Goal: Information Seeking & Learning: Learn about a topic

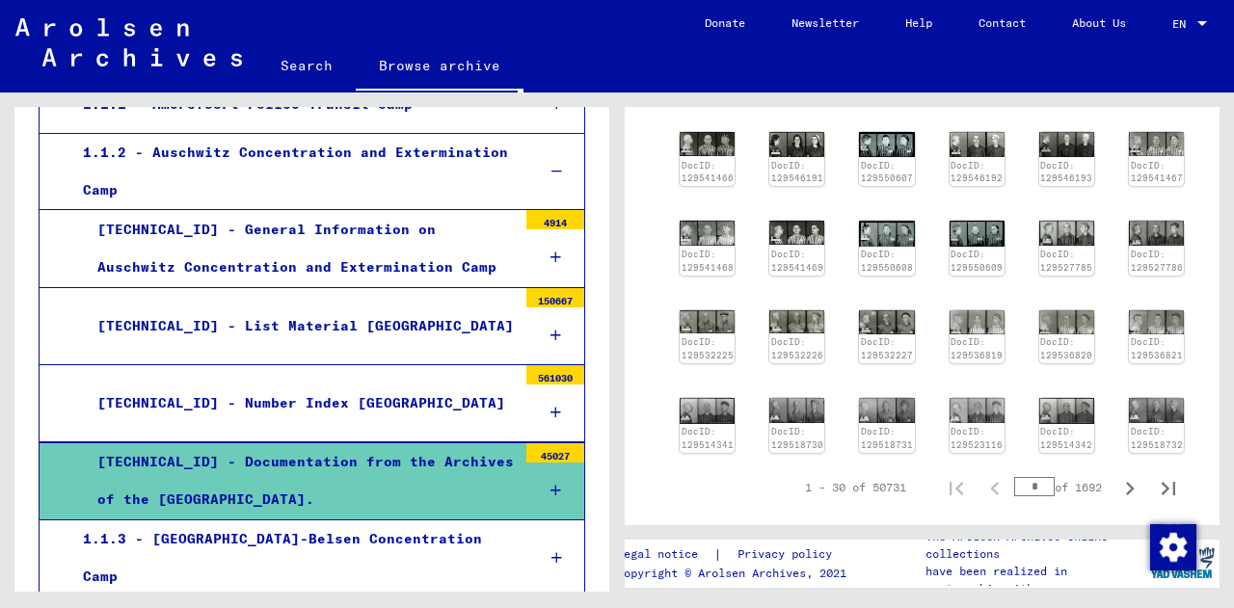
scroll to position [623, 0]
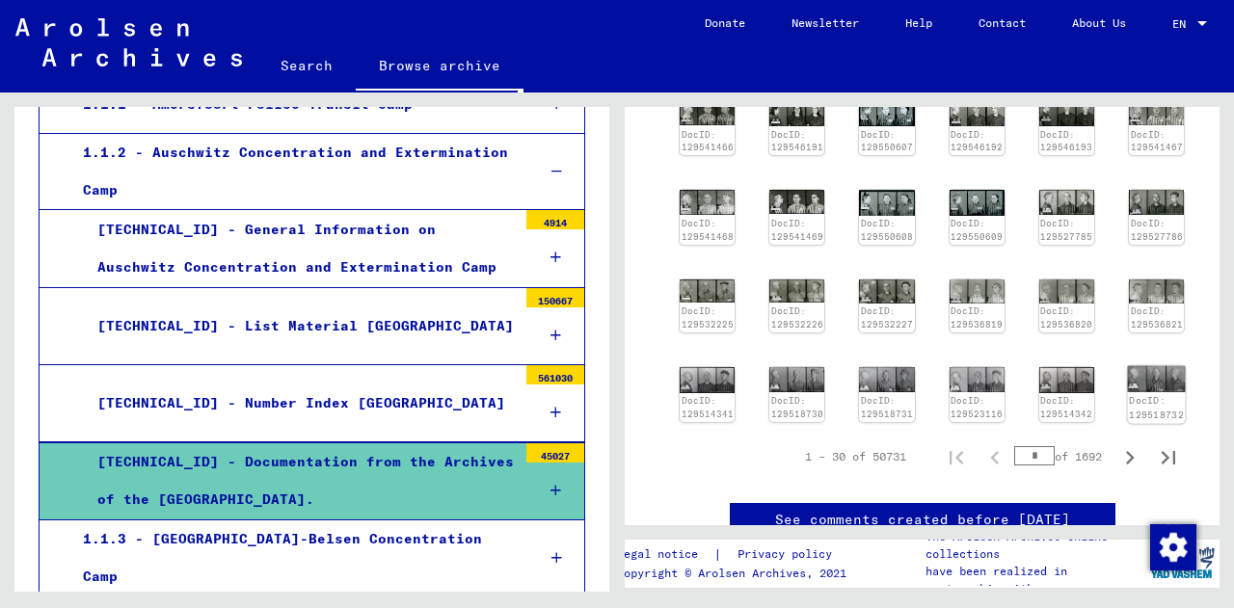
click at [1146, 394] on div "DocID: 129518732" at bounding box center [1156, 407] width 55 height 27
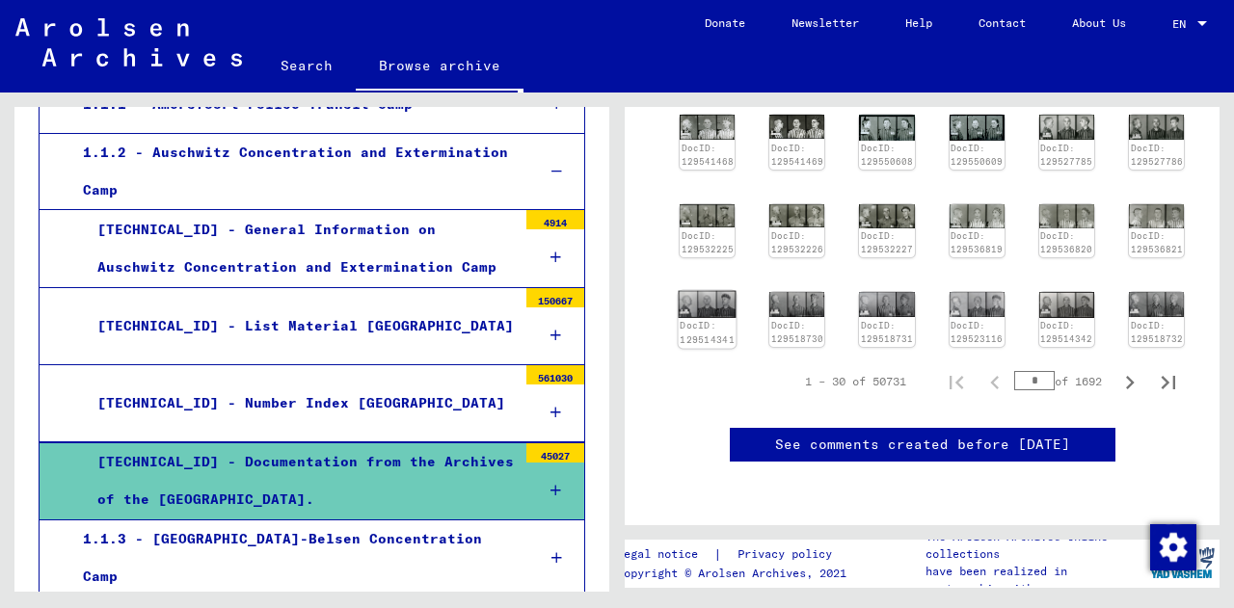
scroll to position [746, 0]
click at [1128, 291] on img at bounding box center [1157, 304] width 58 height 26
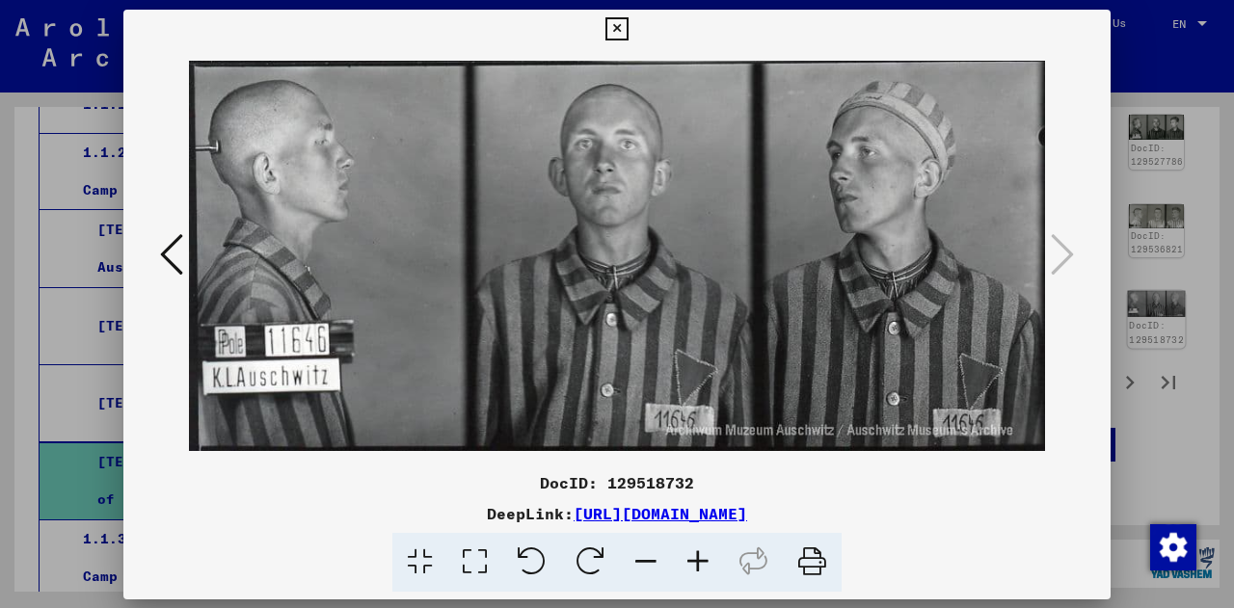
click at [1124, 247] on div at bounding box center [617, 304] width 1234 height 608
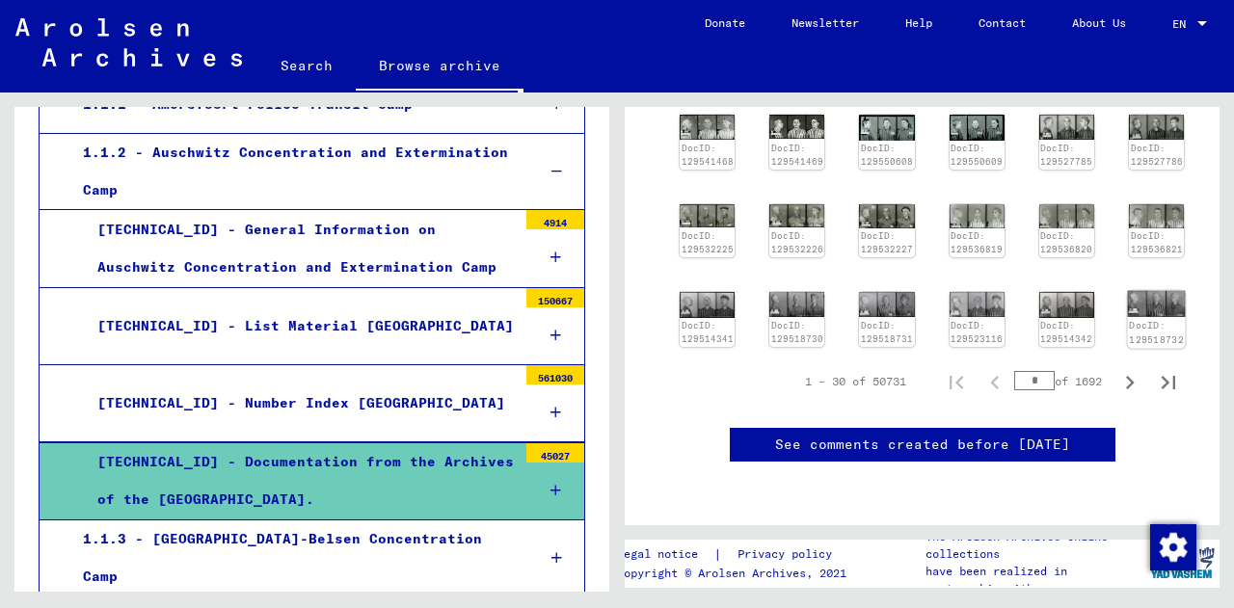
click at [1128, 291] on img at bounding box center [1157, 304] width 58 height 26
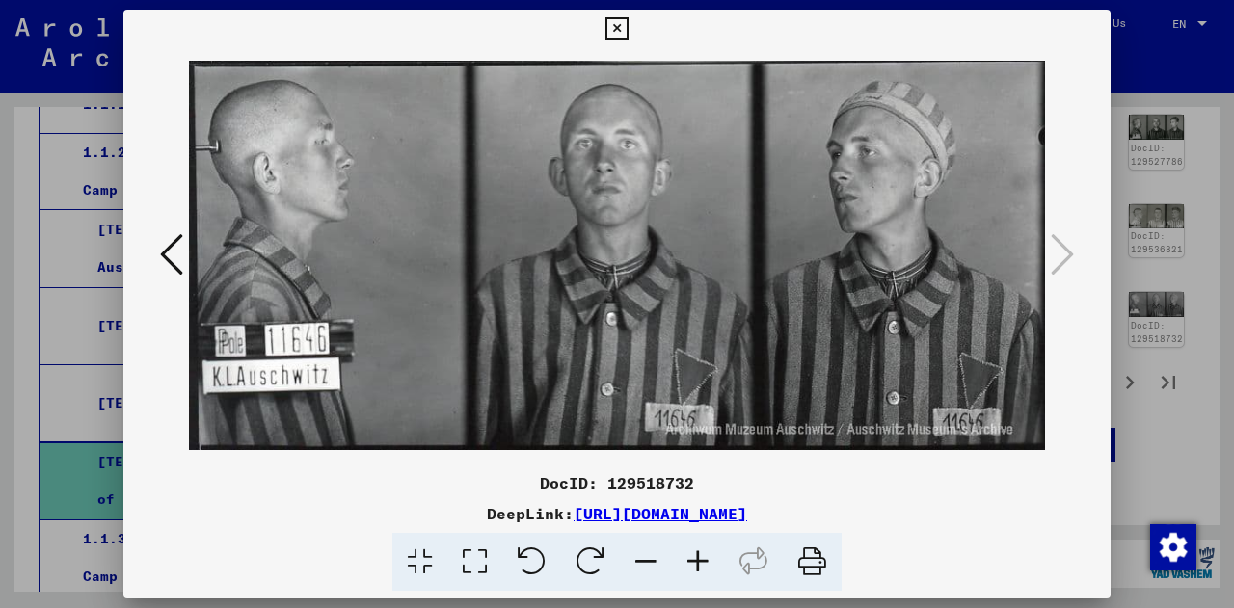
click at [180, 254] on icon at bounding box center [171, 254] width 23 height 46
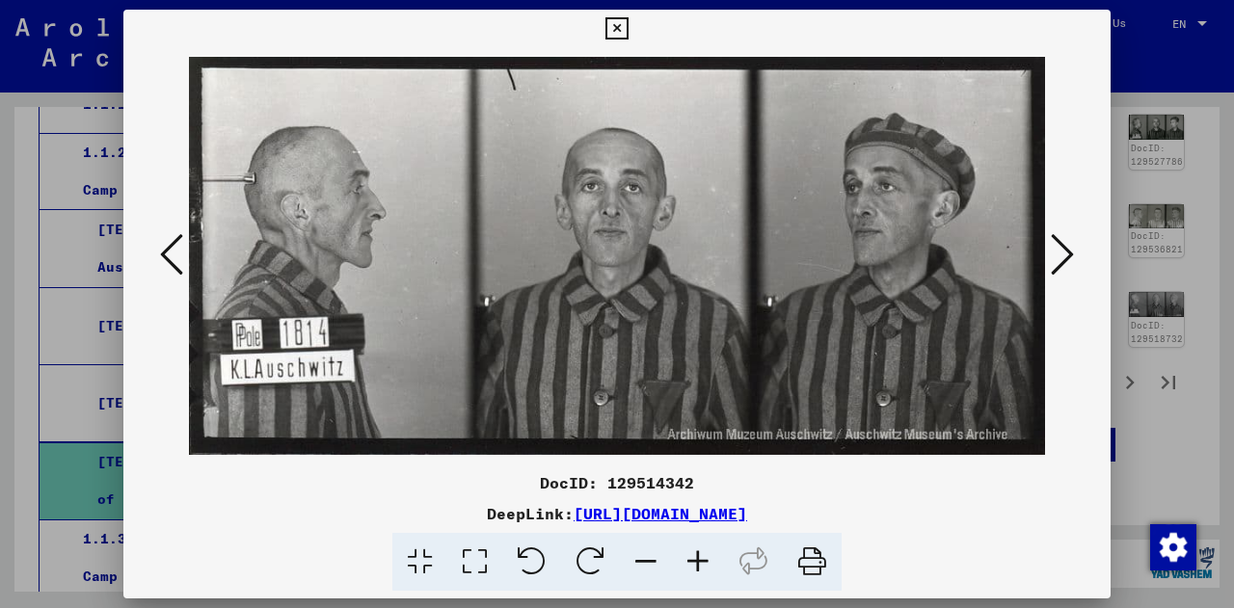
click at [180, 254] on icon at bounding box center [171, 254] width 23 height 46
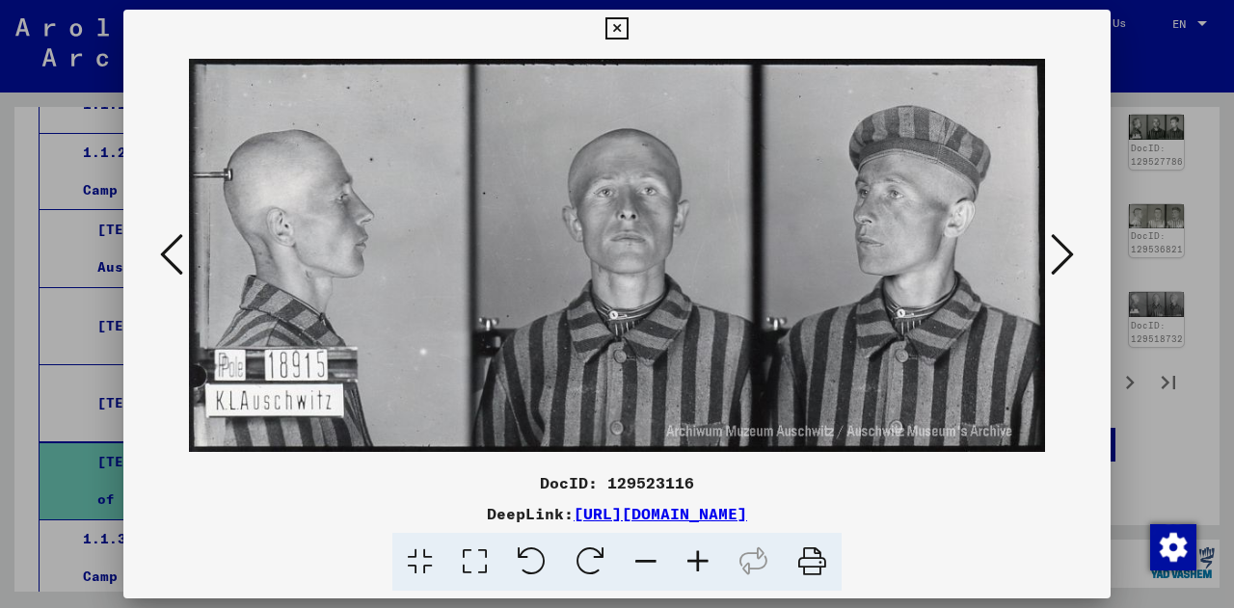
click at [180, 254] on icon at bounding box center [171, 254] width 23 height 46
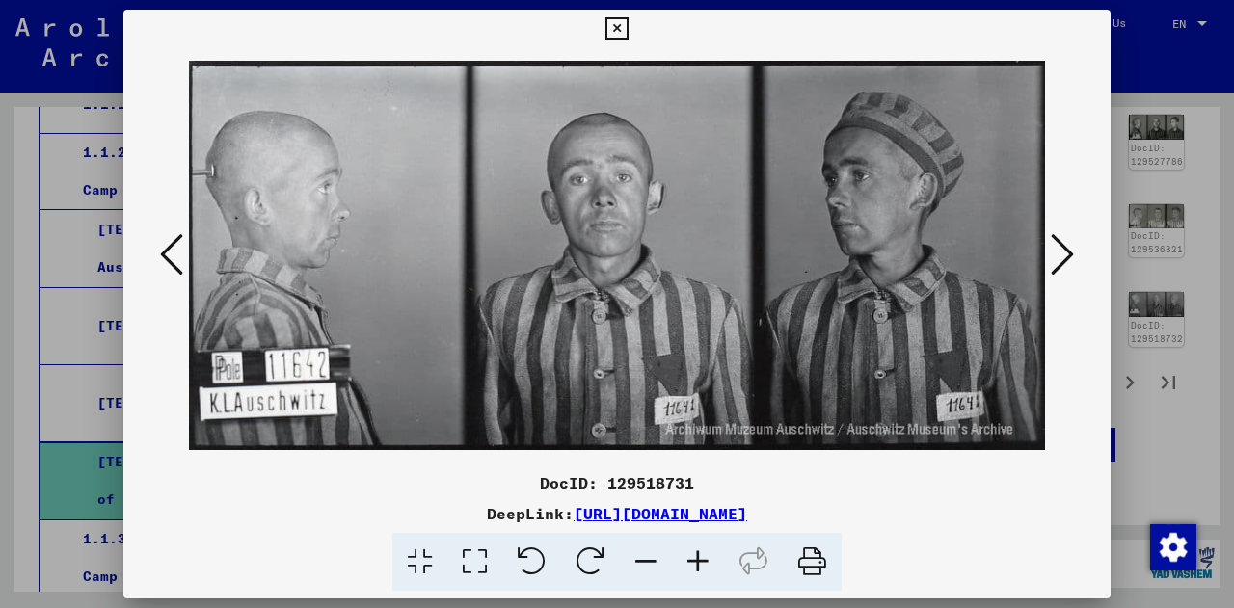
click at [180, 254] on icon at bounding box center [171, 254] width 23 height 46
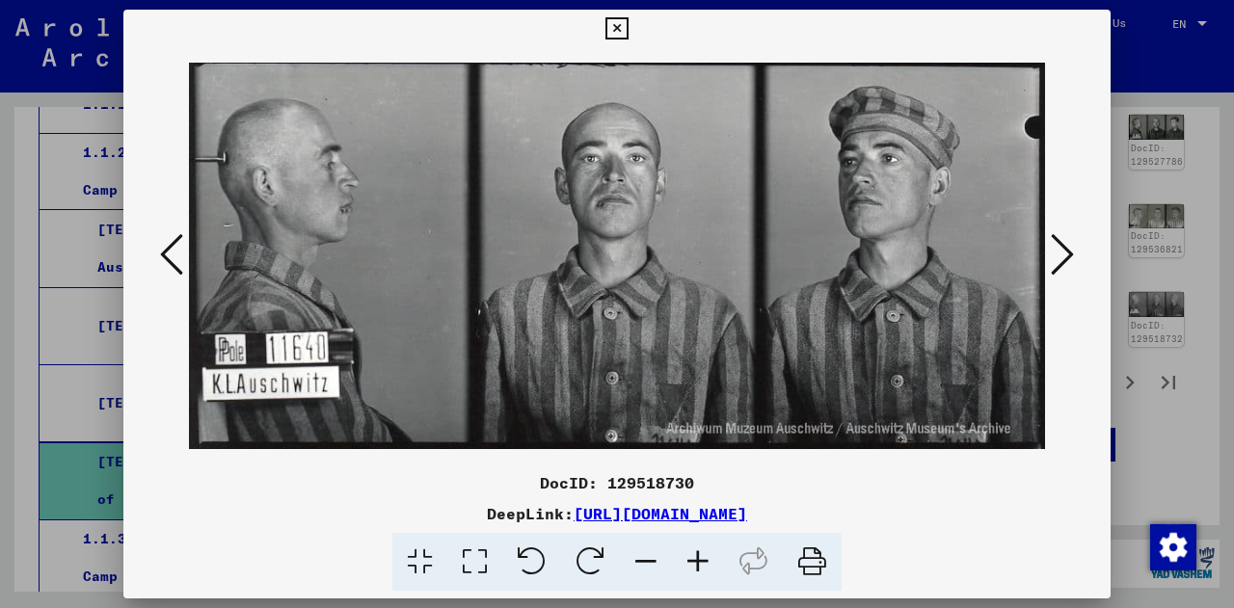
click at [180, 254] on icon at bounding box center [171, 254] width 23 height 46
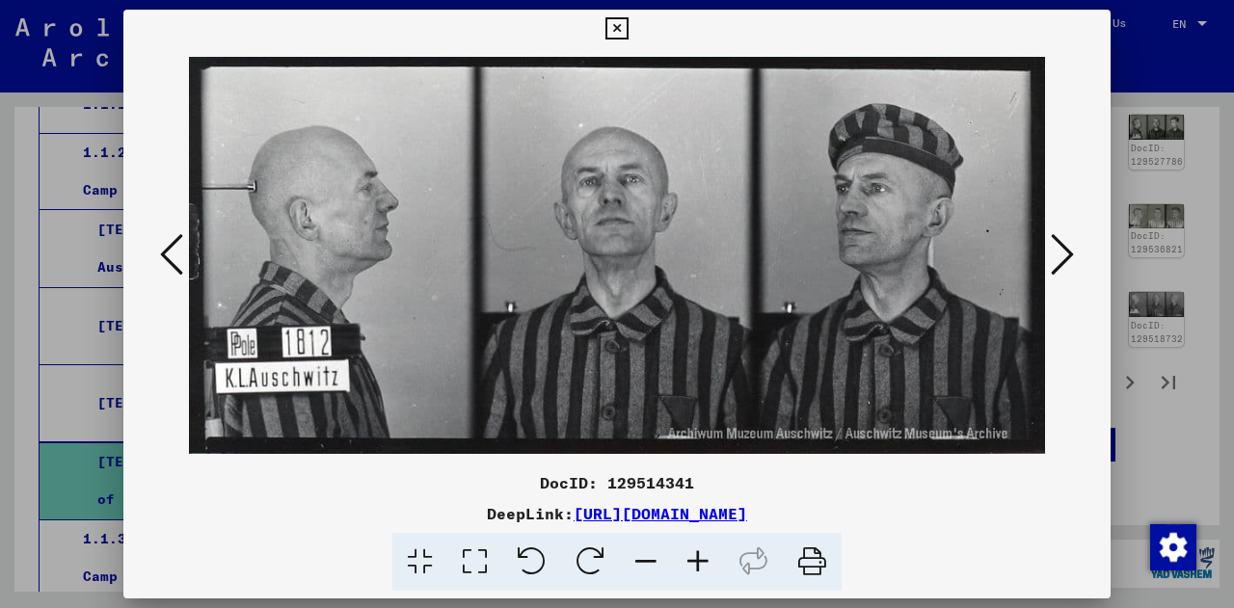
click at [180, 254] on icon at bounding box center [171, 254] width 23 height 46
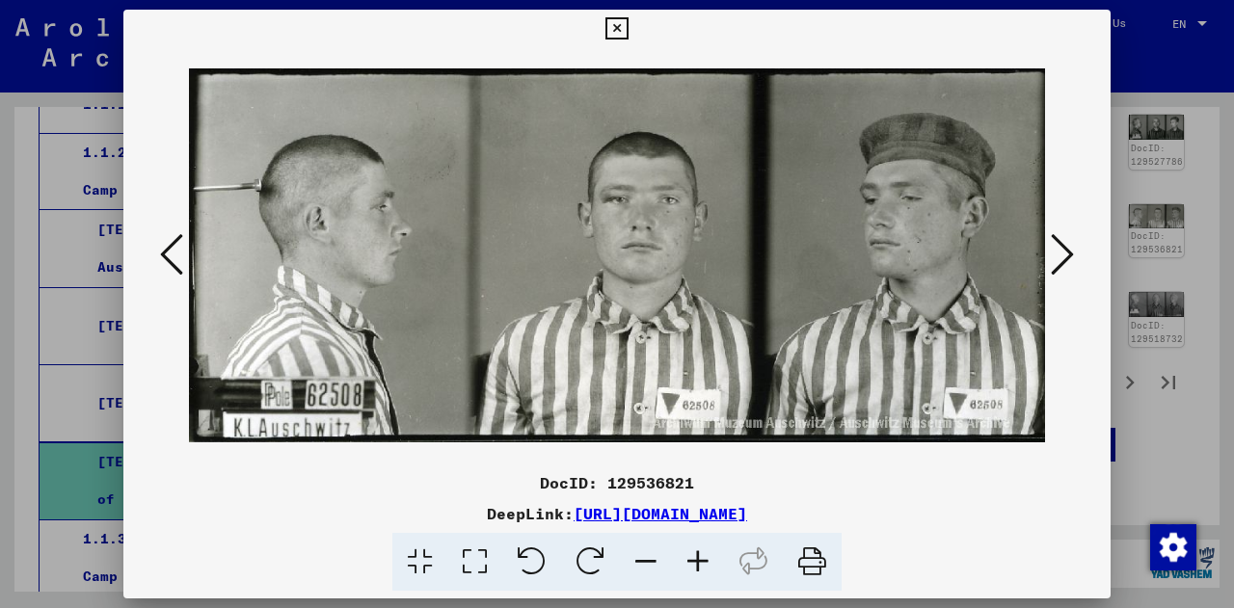
click at [180, 254] on icon at bounding box center [171, 254] width 23 height 46
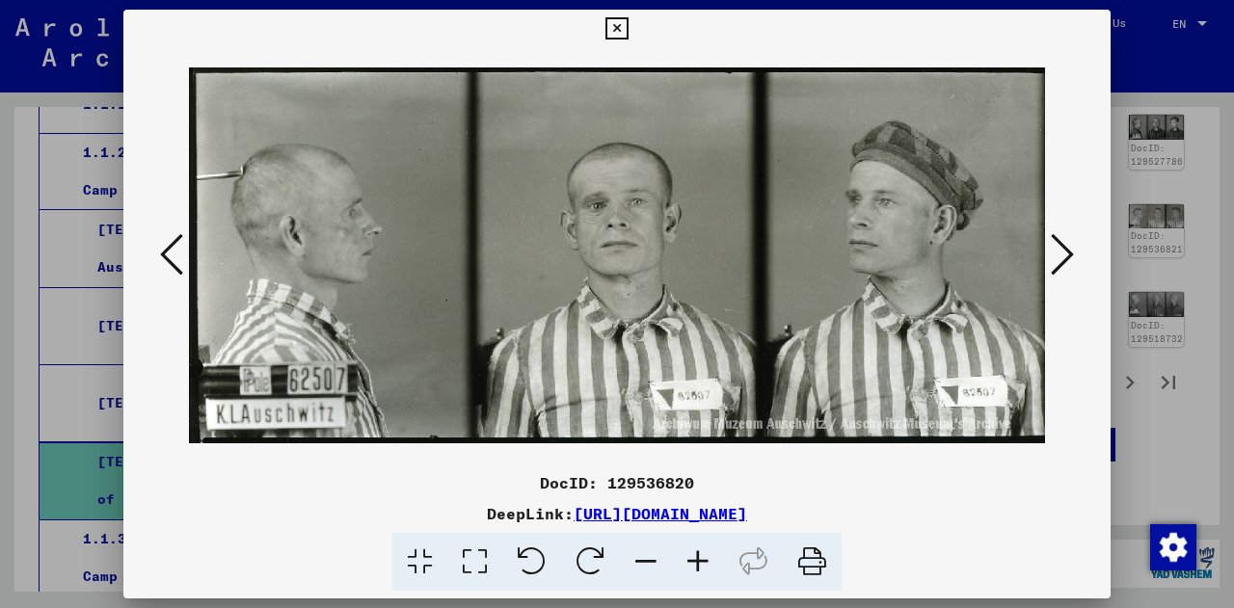
click at [180, 254] on icon at bounding box center [171, 254] width 23 height 46
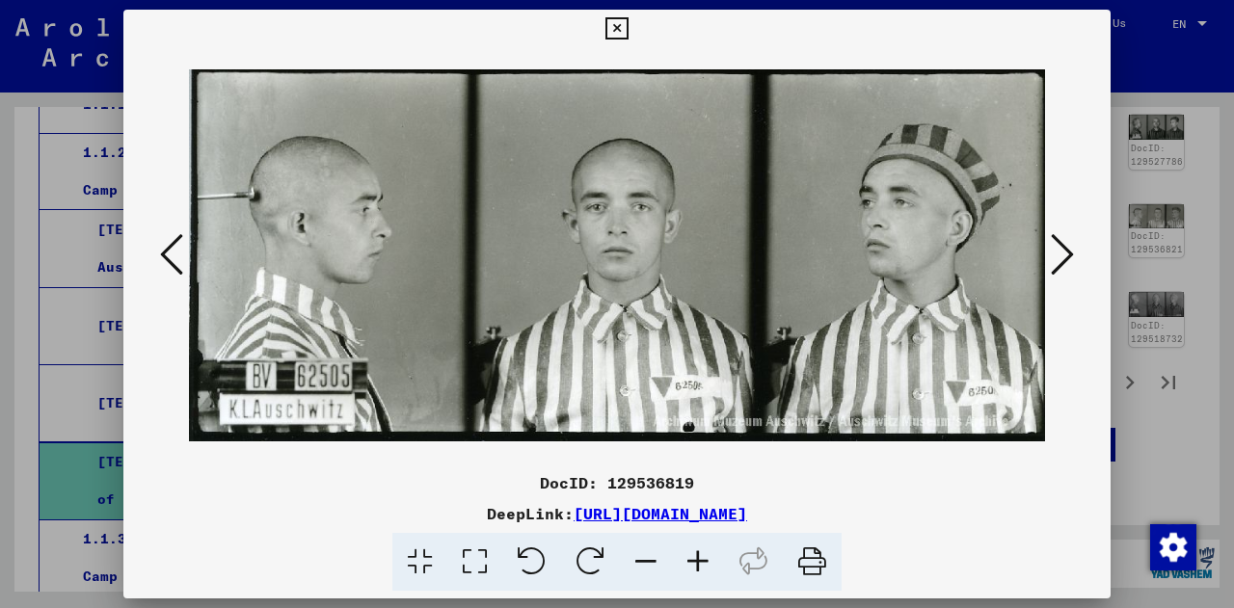
click at [180, 254] on icon at bounding box center [171, 254] width 23 height 46
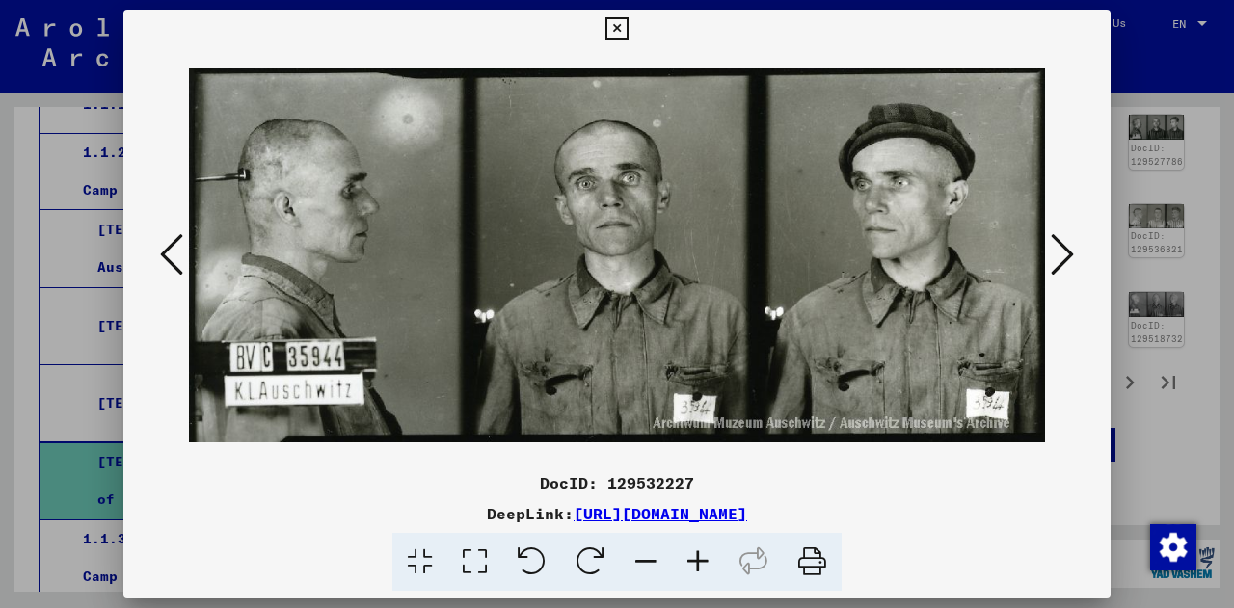
click at [180, 254] on icon at bounding box center [171, 254] width 23 height 46
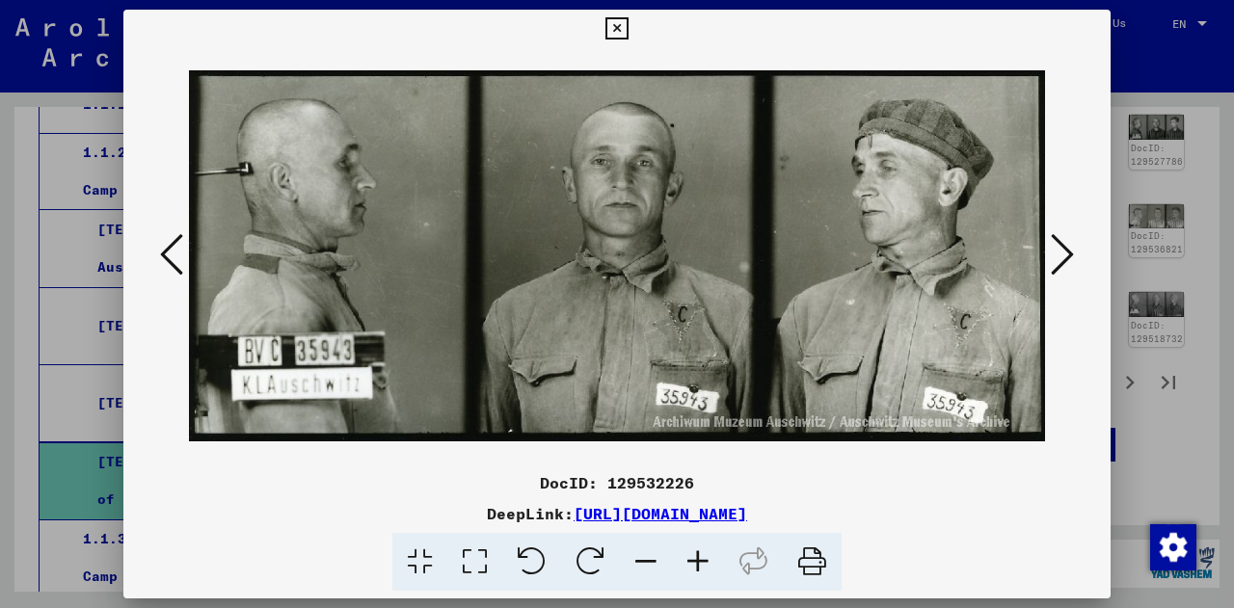
click at [180, 254] on icon at bounding box center [171, 254] width 23 height 46
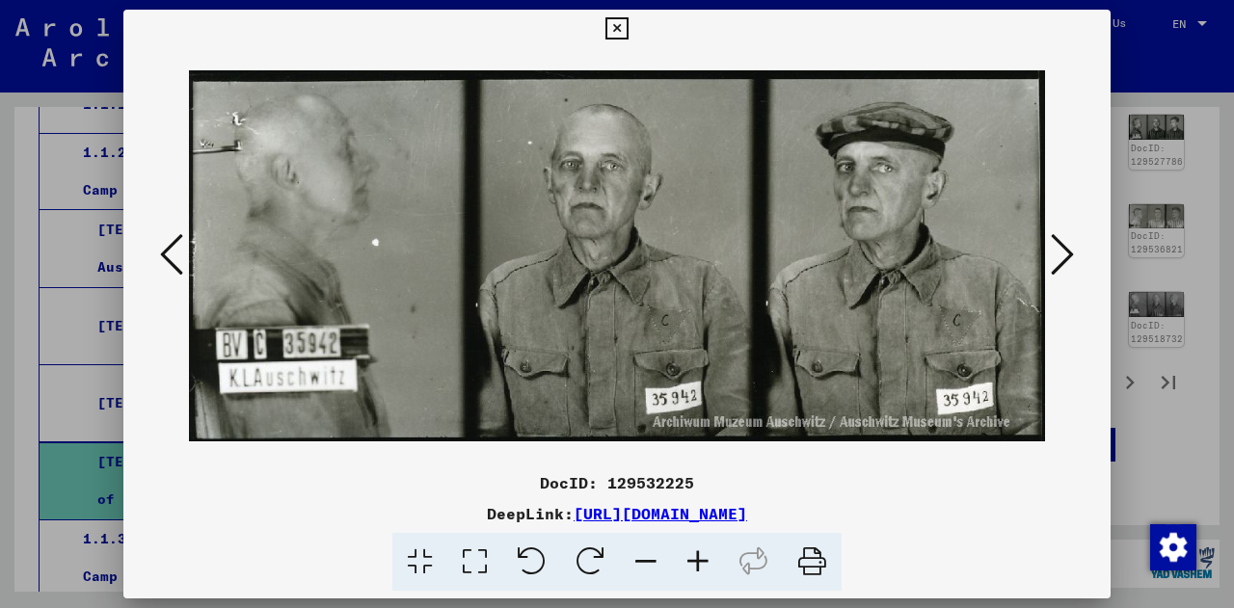
click at [180, 254] on icon at bounding box center [171, 254] width 23 height 46
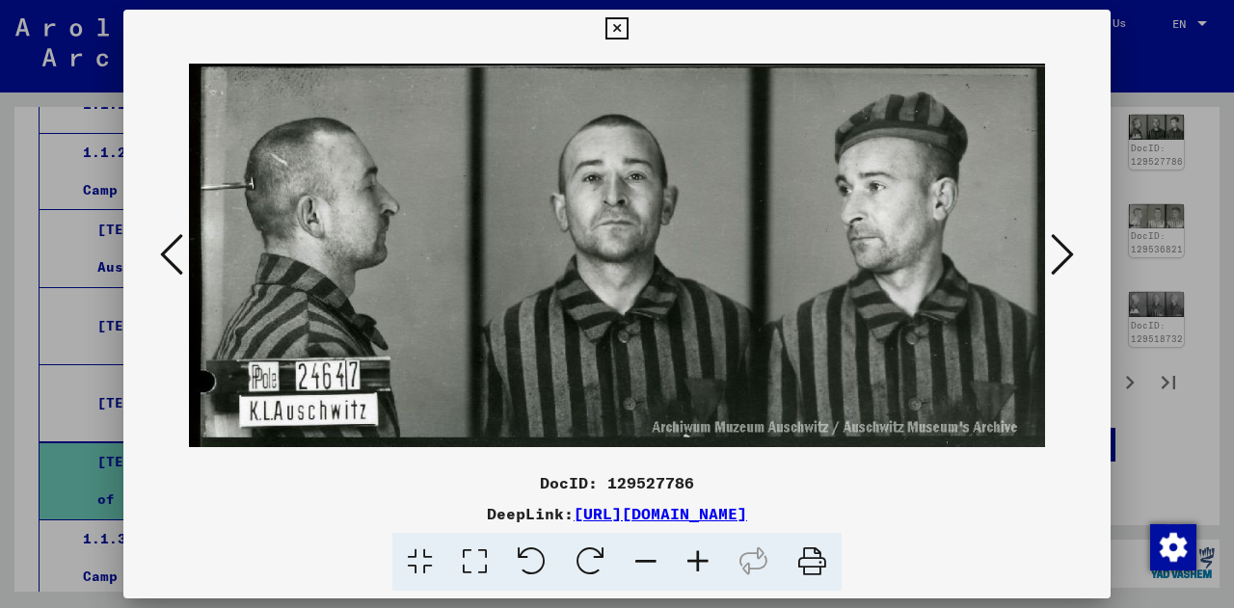
click at [180, 254] on icon at bounding box center [171, 254] width 23 height 46
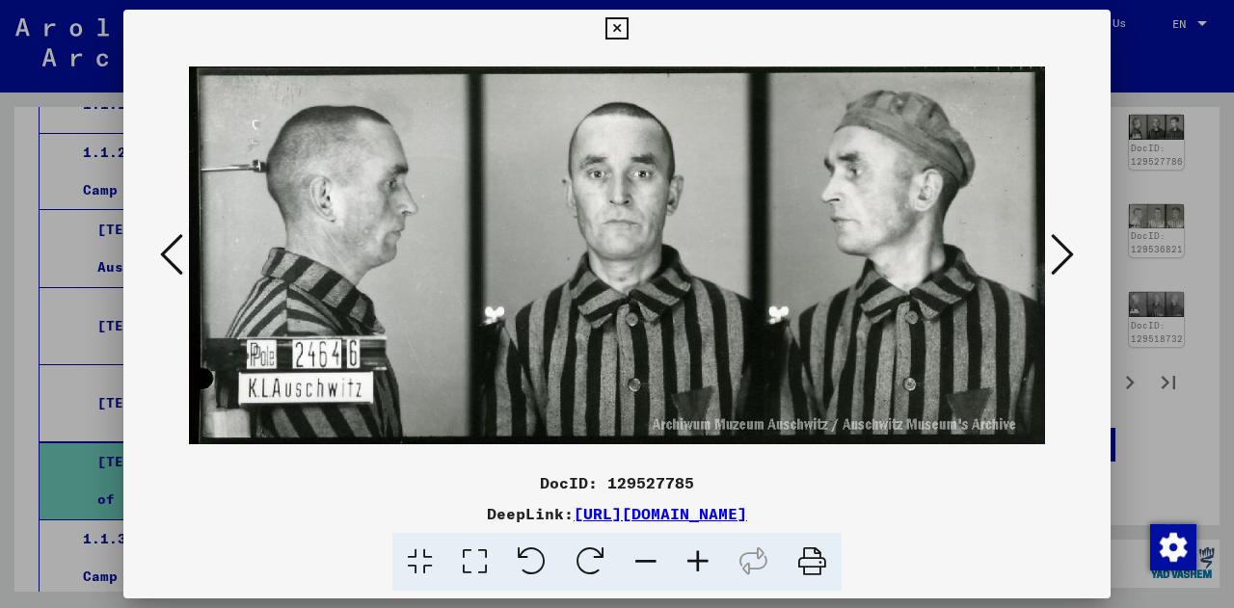
click at [180, 254] on icon at bounding box center [171, 254] width 23 height 46
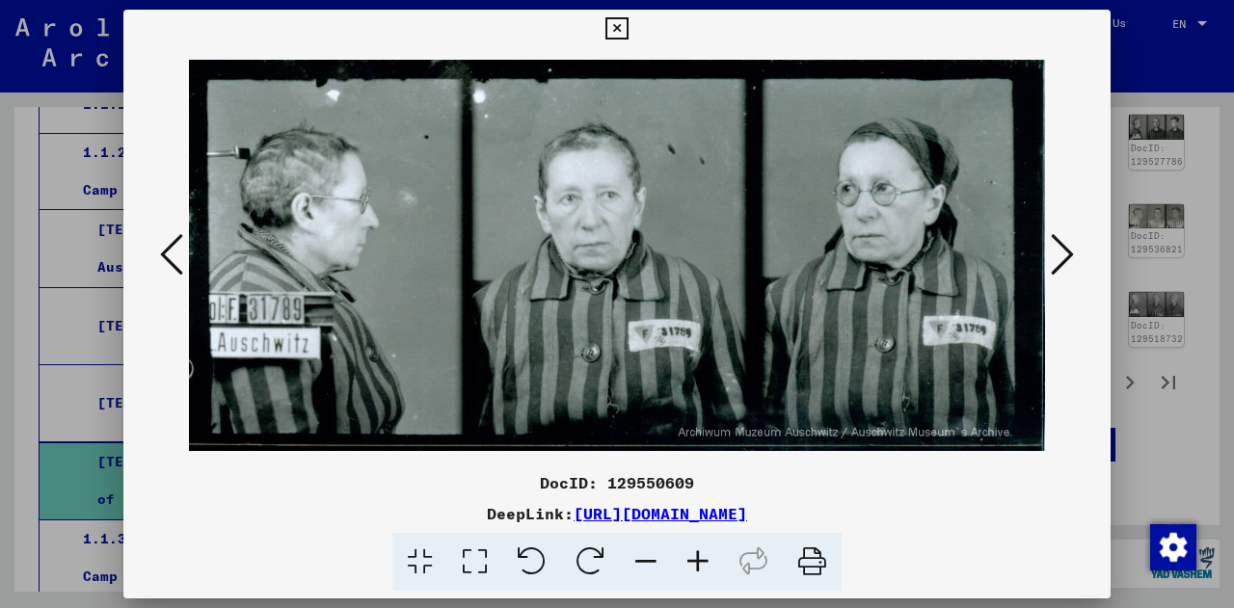
click at [180, 254] on icon at bounding box center [171, 254] width 23 height 46
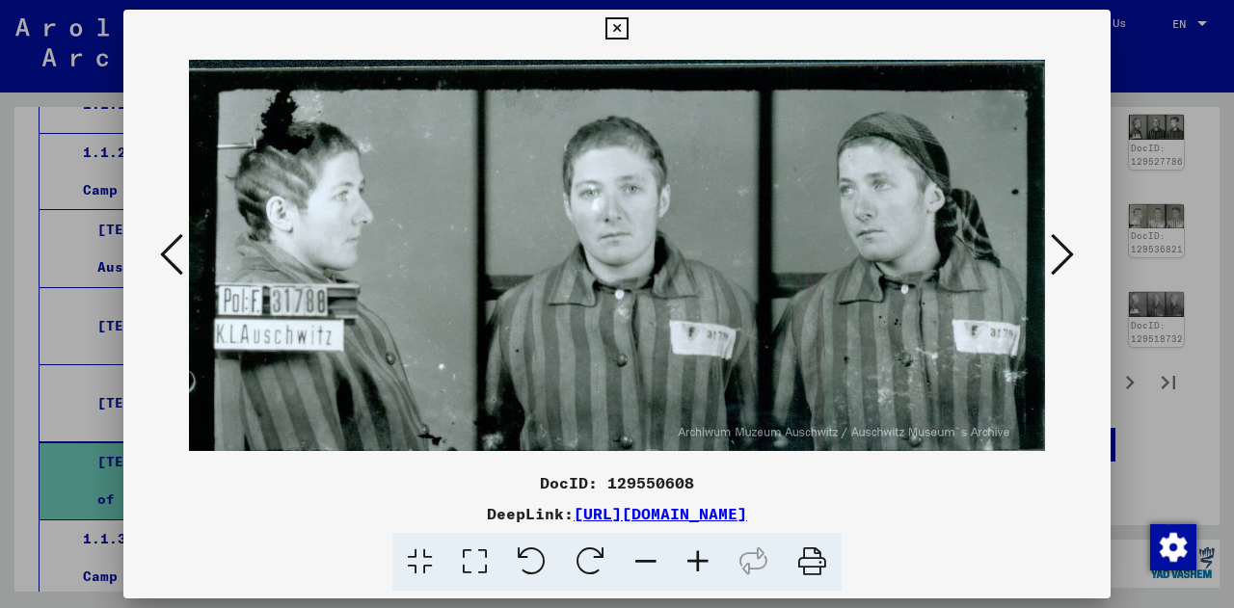
click at [180, 254] on icon at bounding box center [171, 254] width 23 height 46
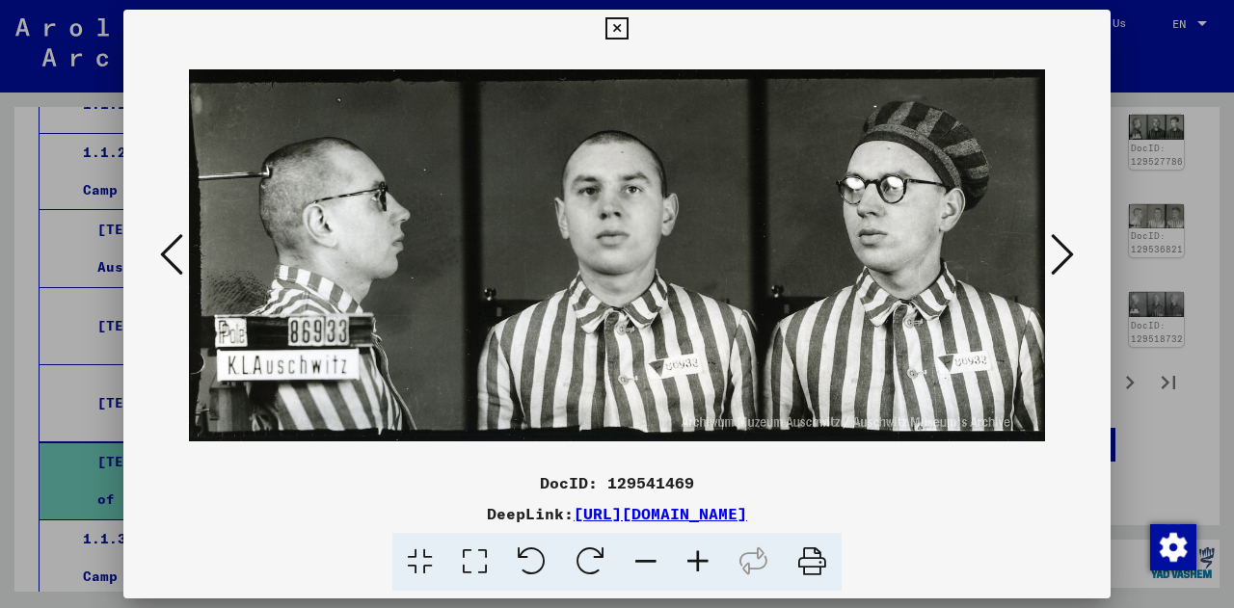
click at [180, 254] on icon at bounding box center [171, 254] width 23 height 46
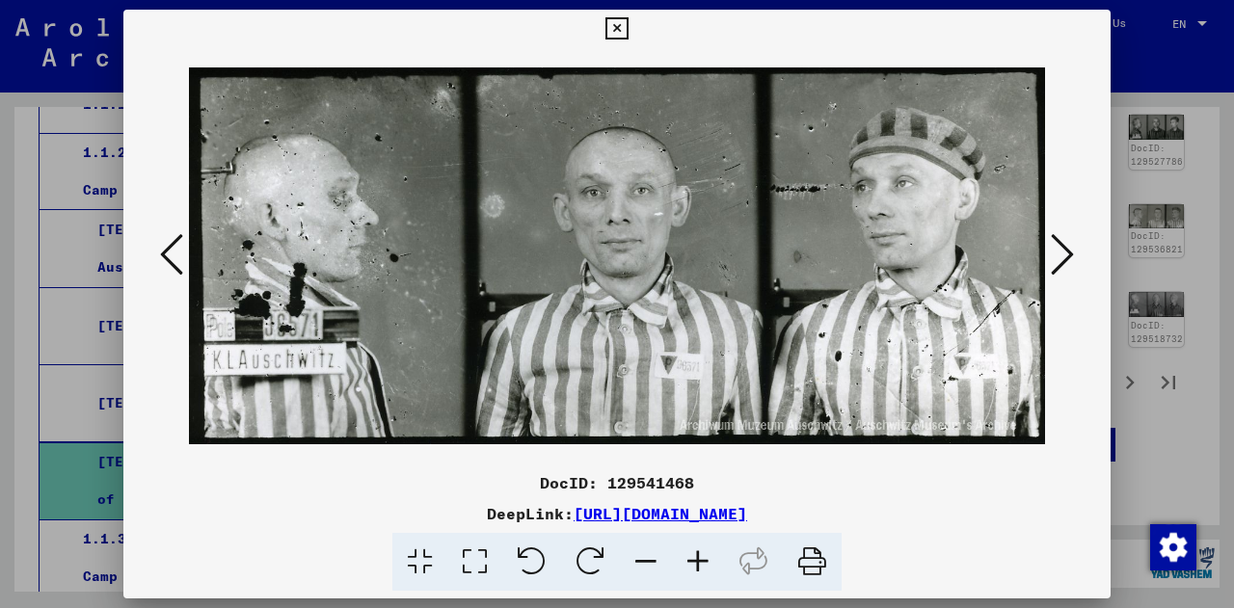
click at [180, 254] on icon at bounding box center [171, 254] width 23 height 46
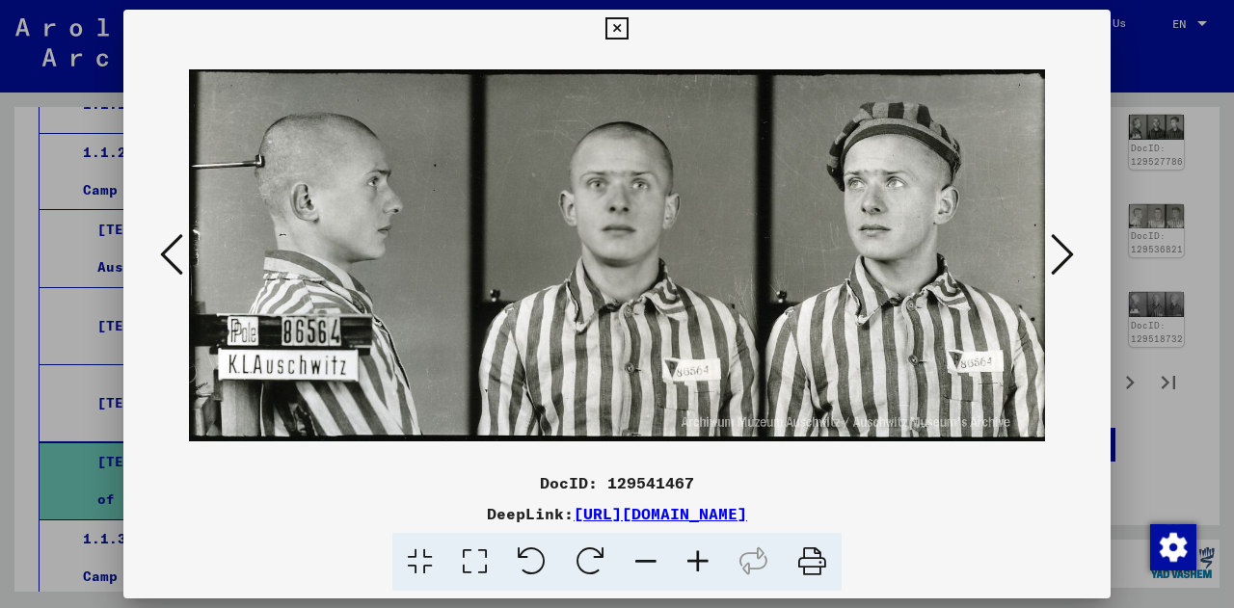
click at [180, 254] on icon at bounding box center [171, 254] width 23 height 46
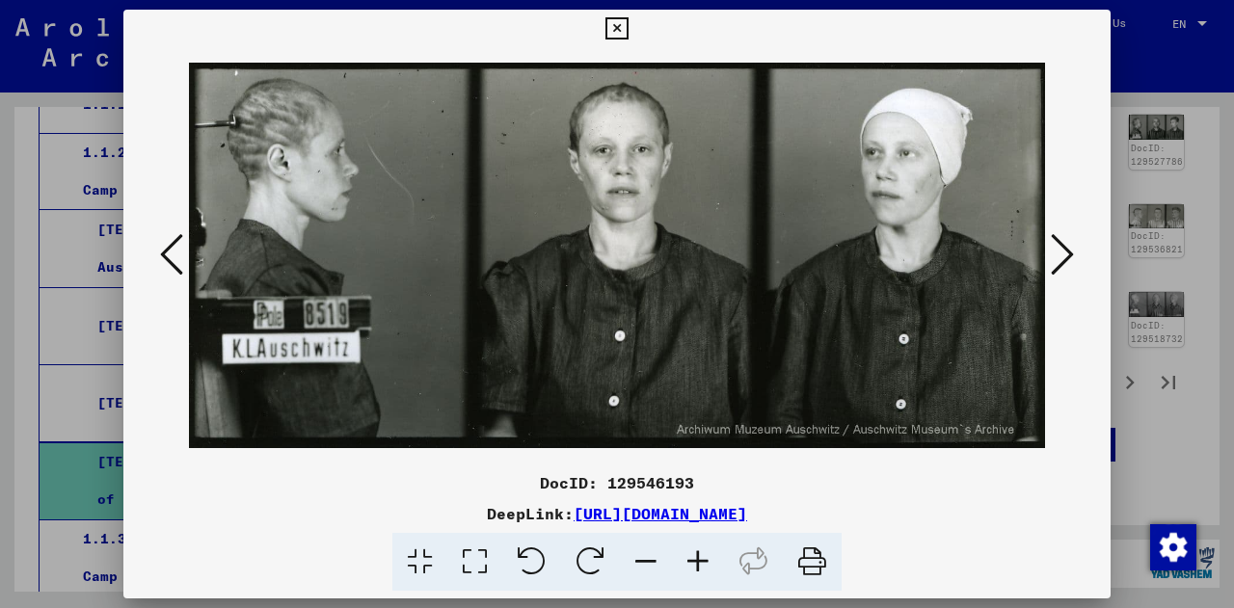
click at [180, 254] on icon at bounding box center [171, 254] width 23 height 46
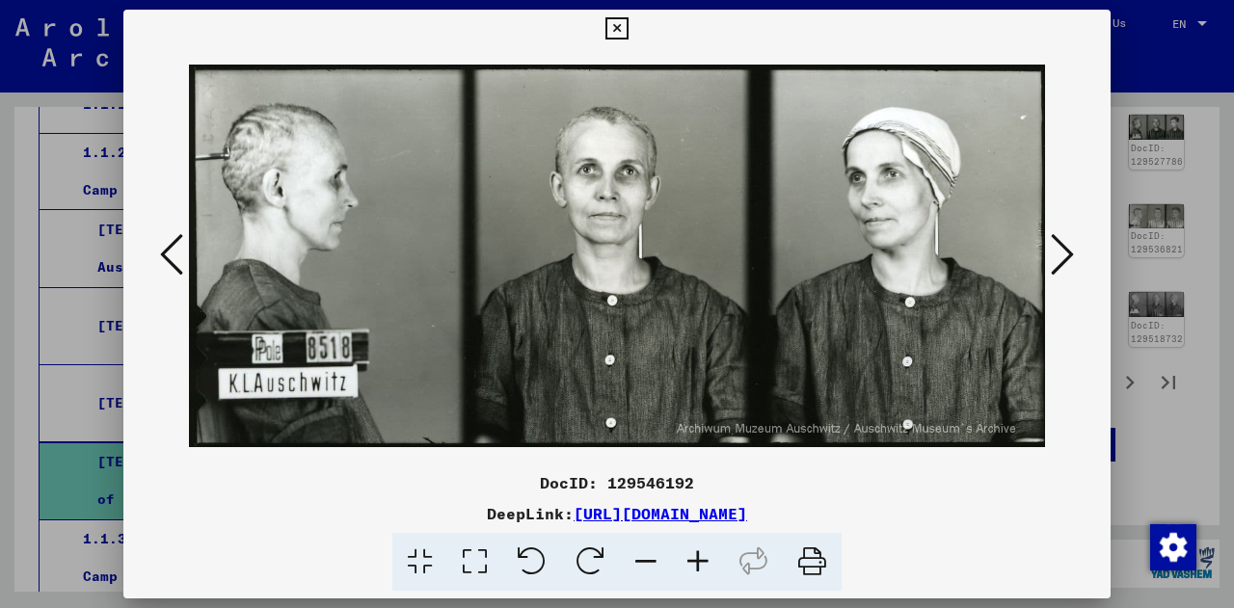
click at [180, 254] on icon at bounding box center [171, 254] width 23 height 46
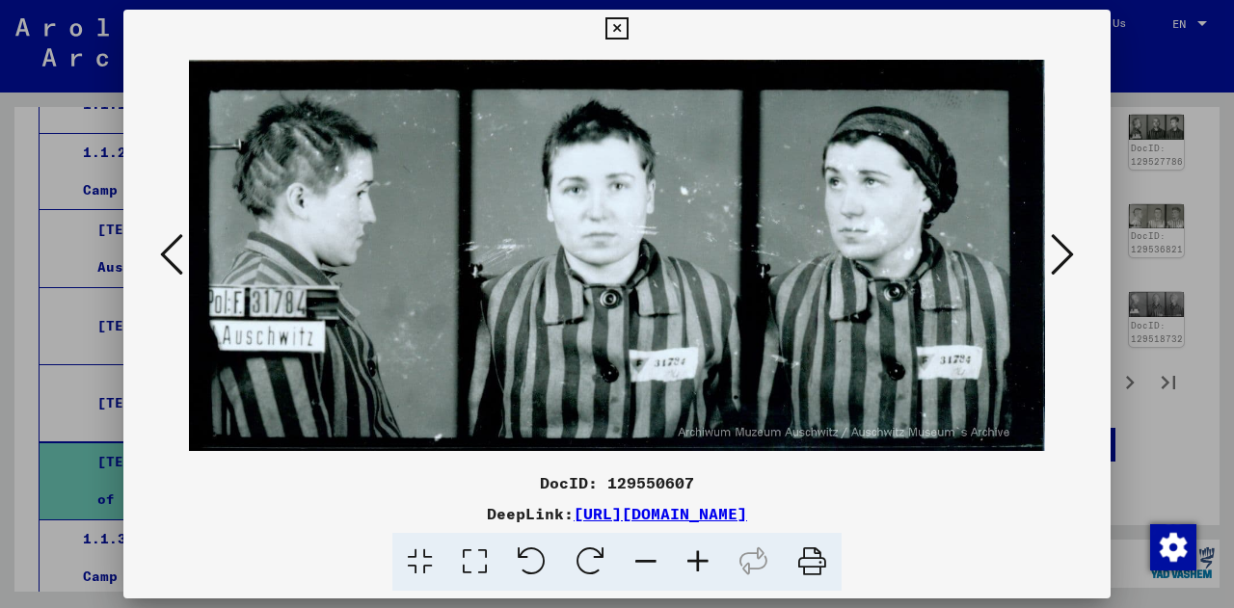
click at [180, 254] on icon at bounding box center [171, 254] width 23 height 46
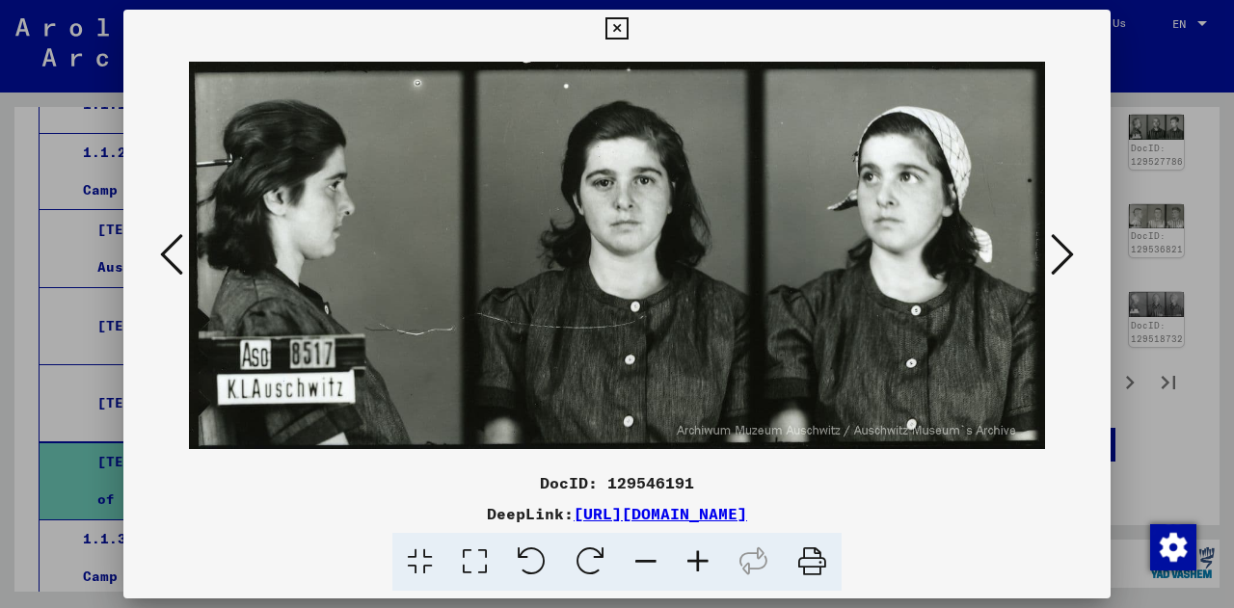
click at [180, 254] on icon at bounding box center [171, 254] width 23 height 46
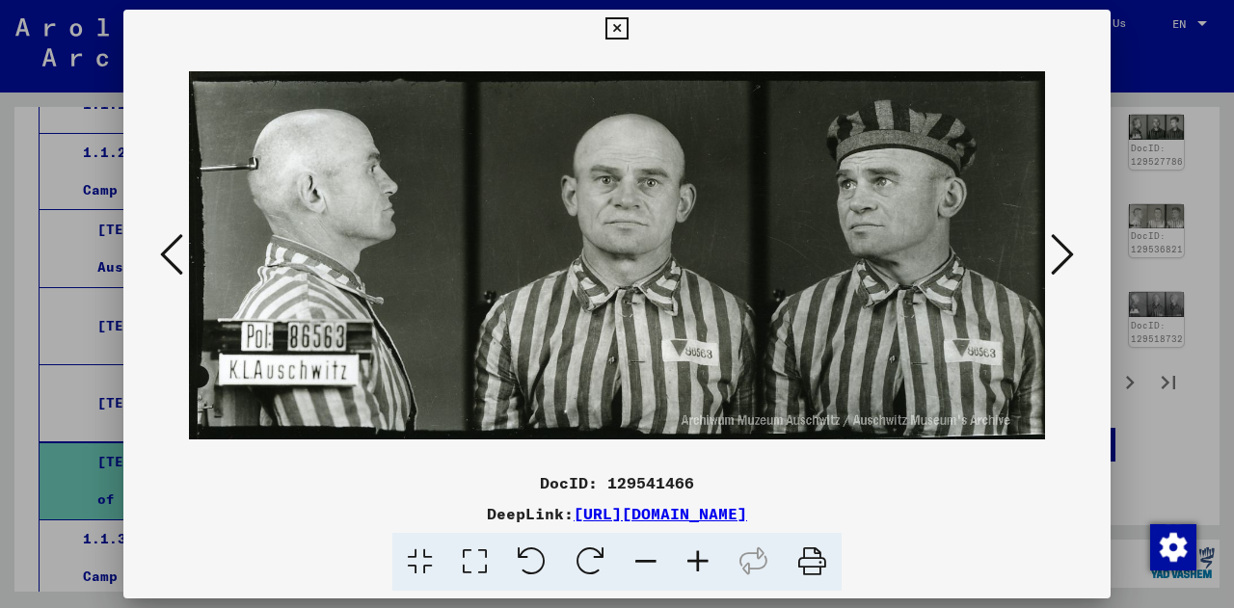
click at [180, 254] on icon at bounding box center [171, 254] width 23 height 46
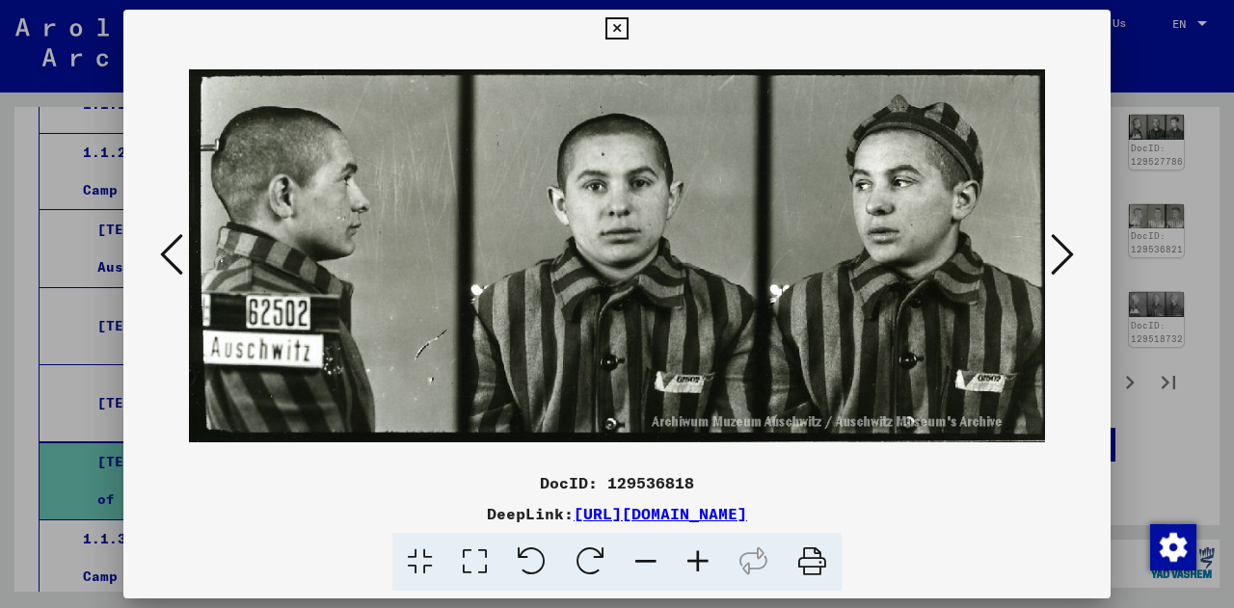
click at [180, 254] on icon at bounding box center [171, 254] width 23 height 46
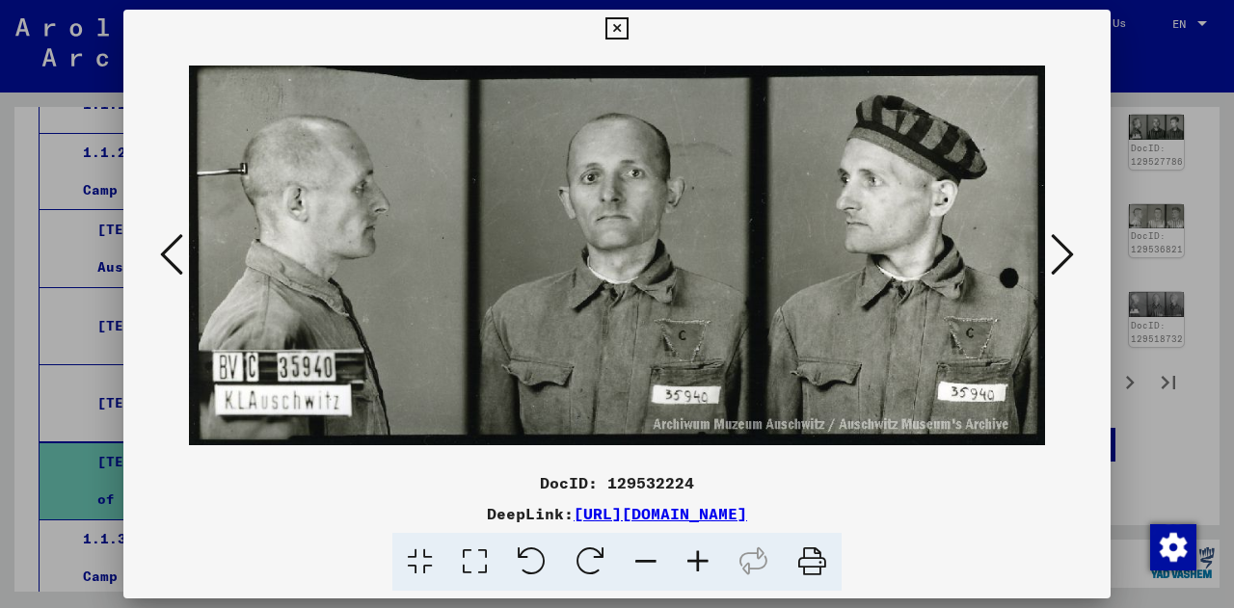
click at [180, 254] on icon at bounding box center [171, 254] width 23 height 46
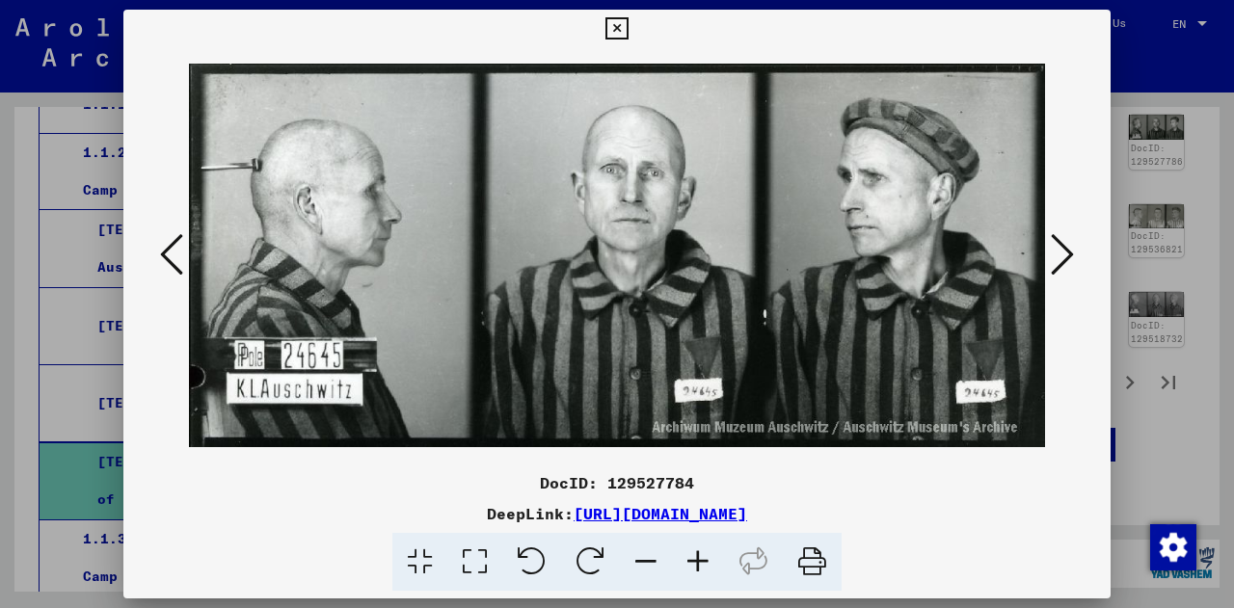
click at [180, 254] on icon at bounding box center [171, 254] width 23 height 46
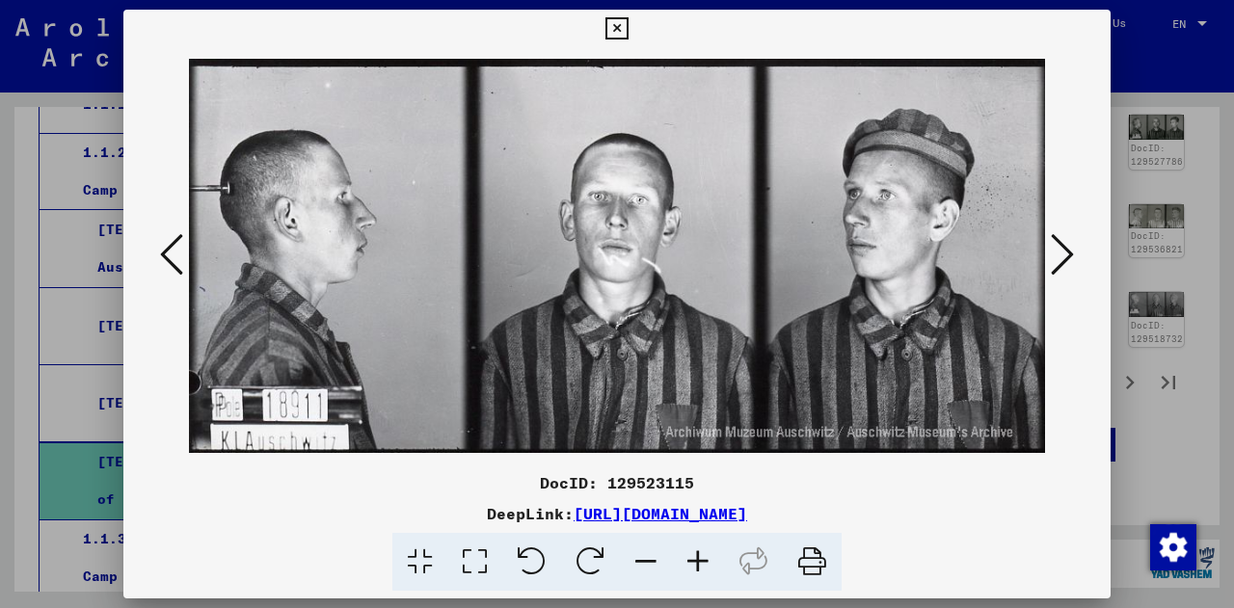
click at [180, 254] on icon at bounding box center [171, 254] width 23 height 46
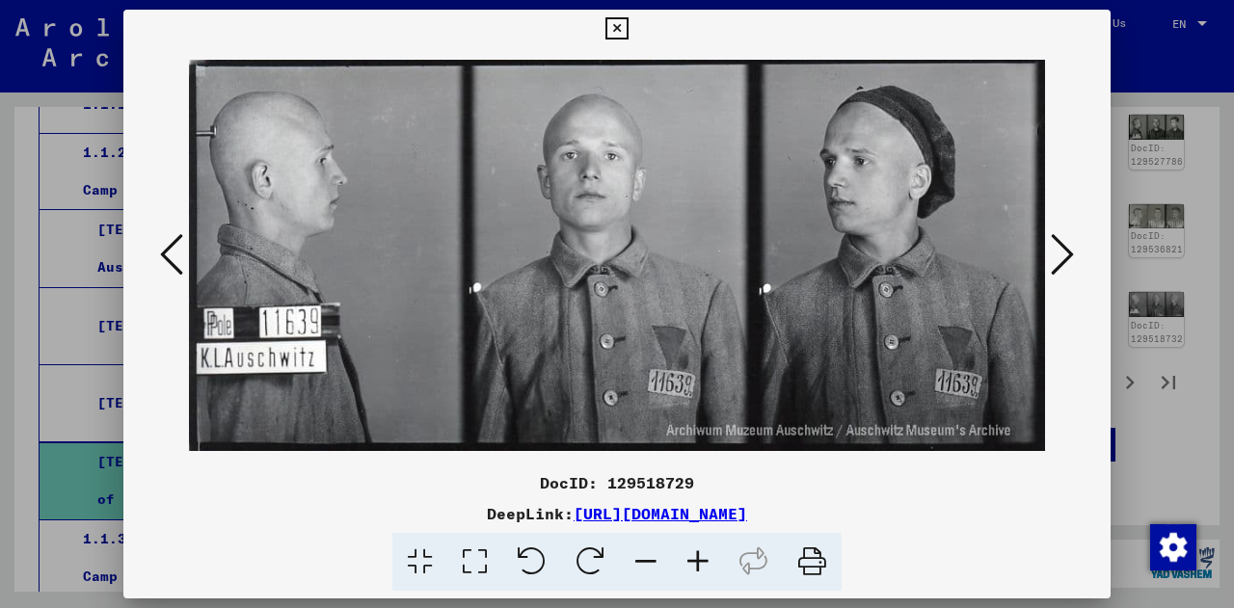
click at [180, 254] on icon at bounding box center [171, 254] width 23 height 46
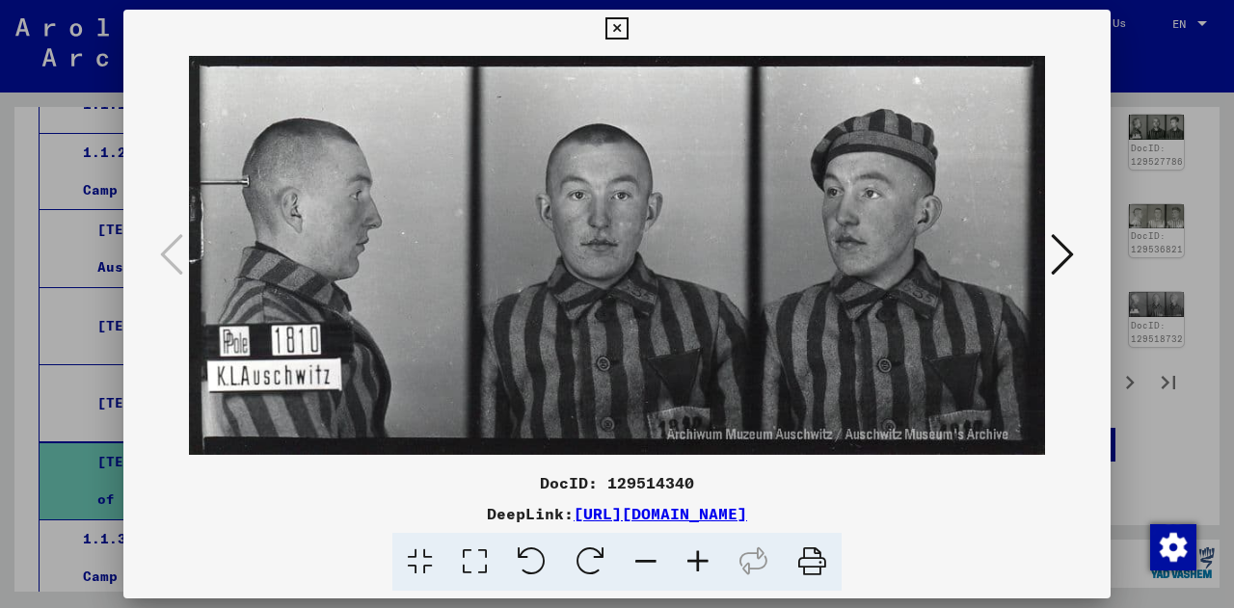
click at [1158, 314] on div at bounding box center [617, 304] width 1234 height 608
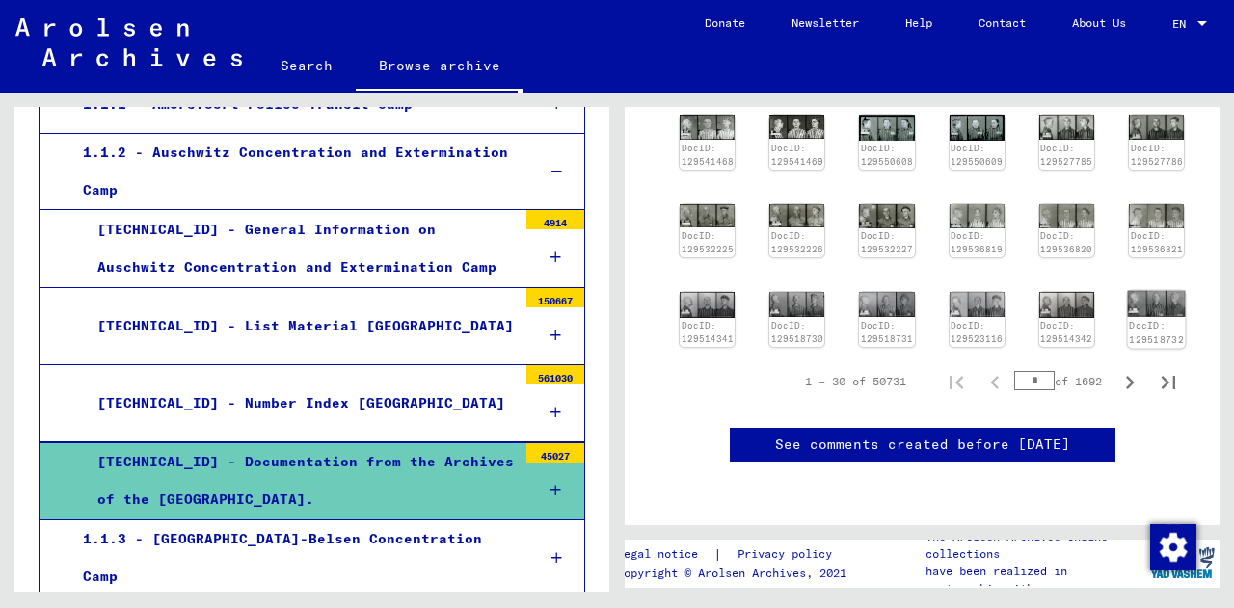
click at [1130, 291] on img at bounding box center [1157, 304] width 58 height 26
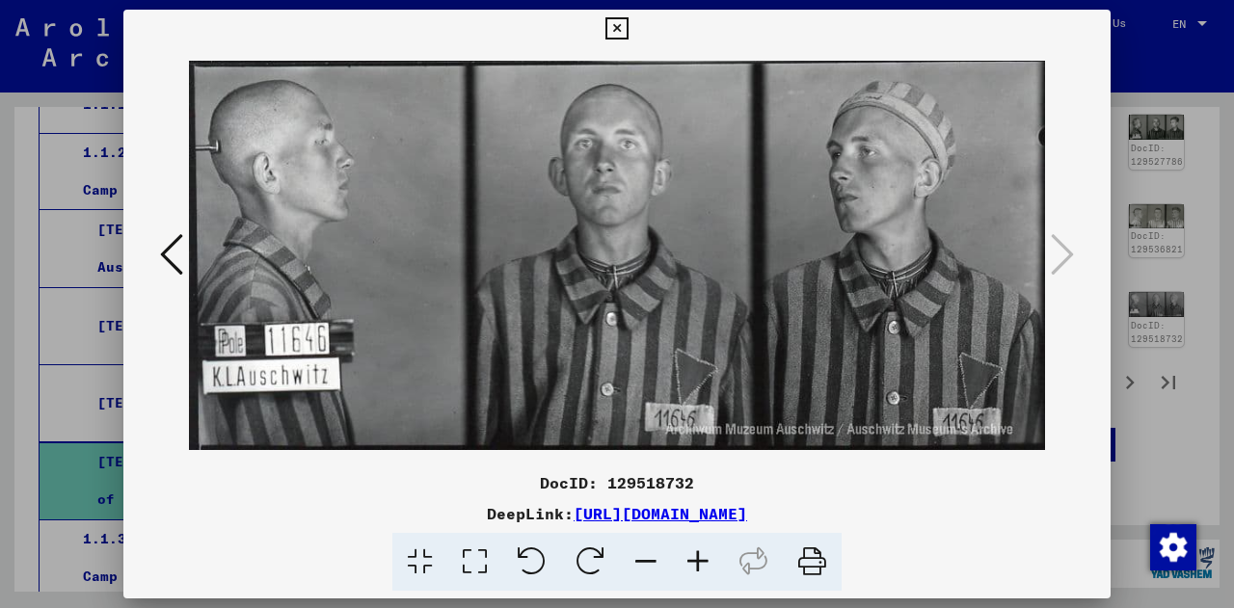
click at [1177, 227] on div at bounding box center [617, 304] width 1234 height 608
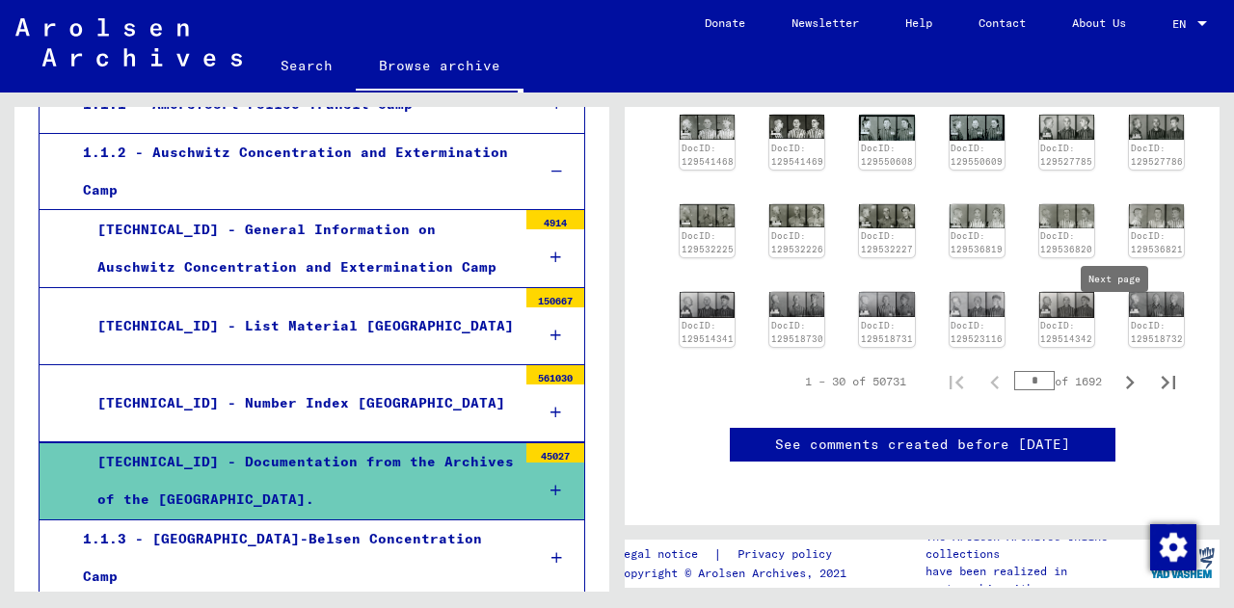
click at [1117, 369] on icon "Next page" at bounding box center [1130, 382] width 27 height 27
type input "*"
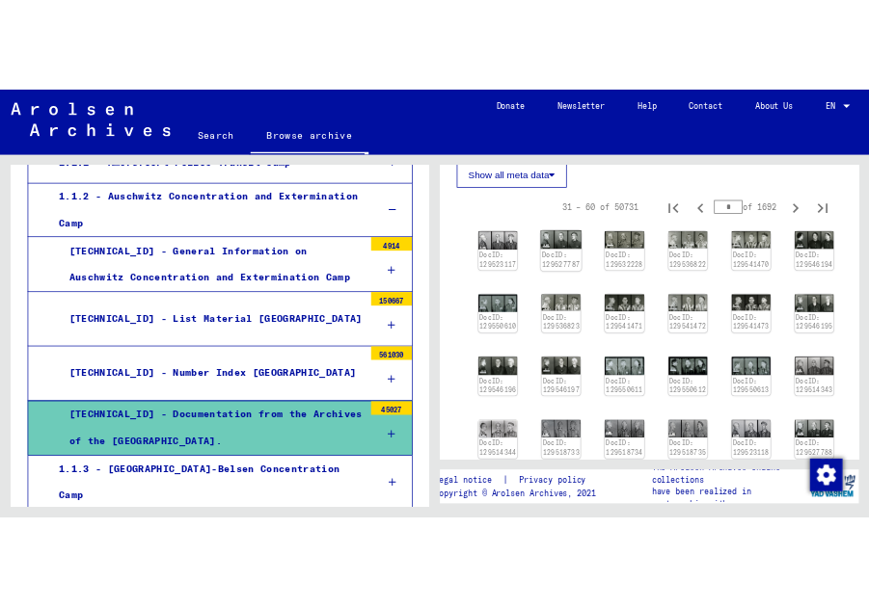
scroll to position [434, 0]
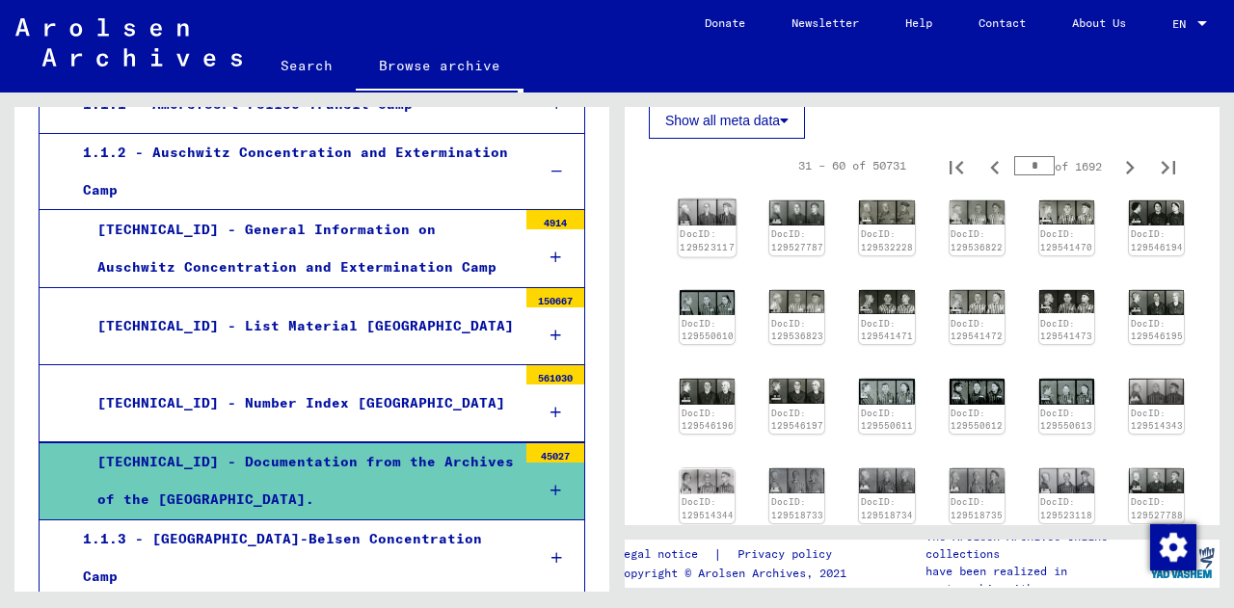
click at [716, 232] on div "DocID: 129523117" at bounding box center [707, 241] width 55 height 27
click at [687, 217] on img at bounding box center [708, 213] width 58 height 27
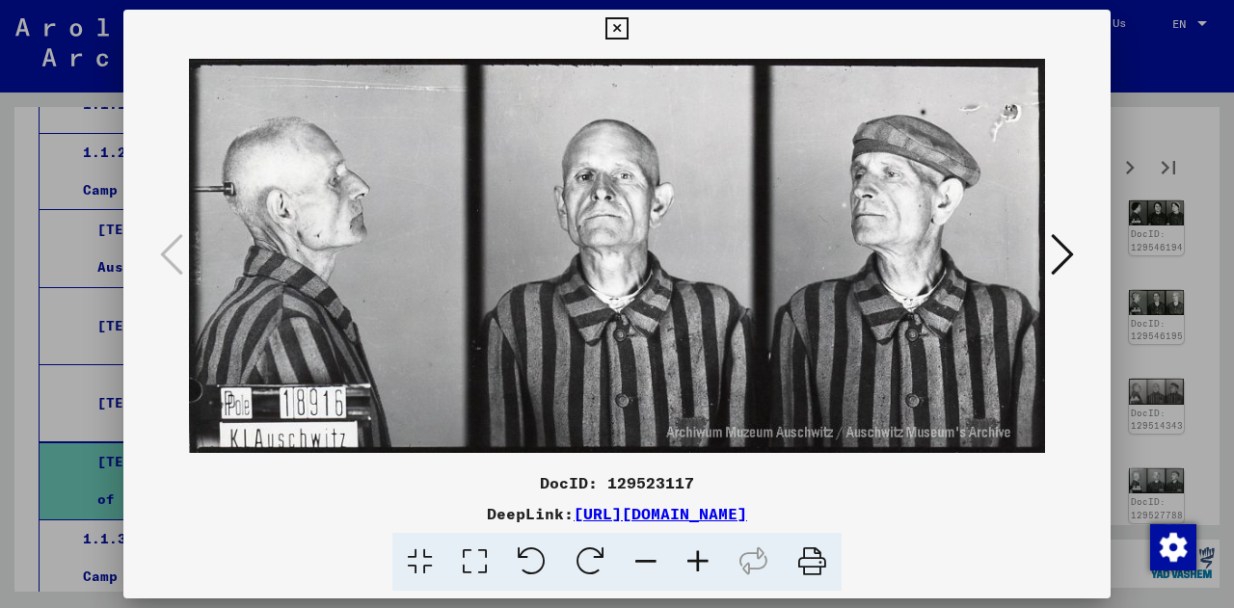
click at [1073, 248] on icon at bounding box center [1062, 254] width 23 height 46
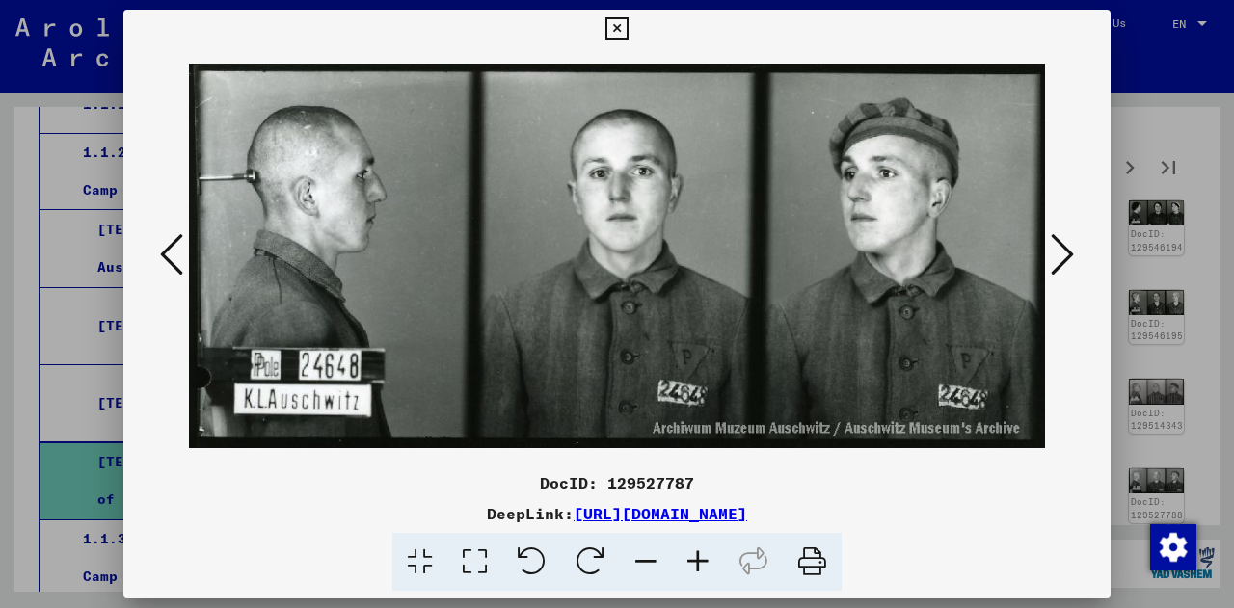
click at [1073, 248] on icon at bounding box center [1062, 254] width 23 height 46
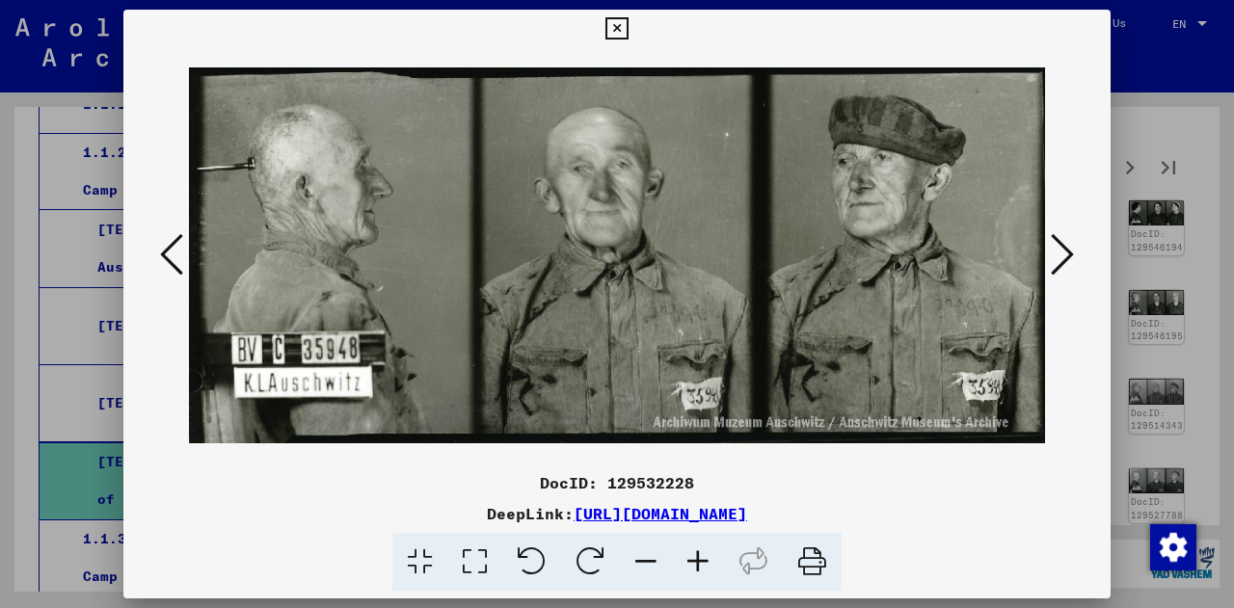
click at [1073, 248] on icon at bounding box center [1062, 254] width 23 height 46
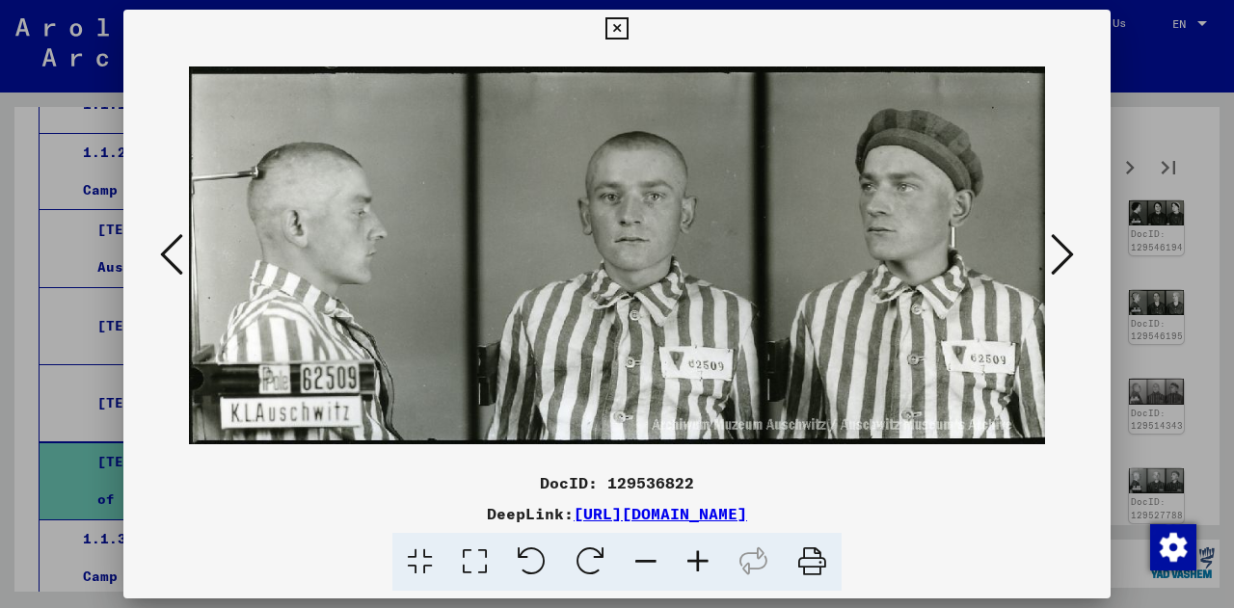
click at [1073, 248] on icon at bounding box center [1062, 254] width 23 height 46
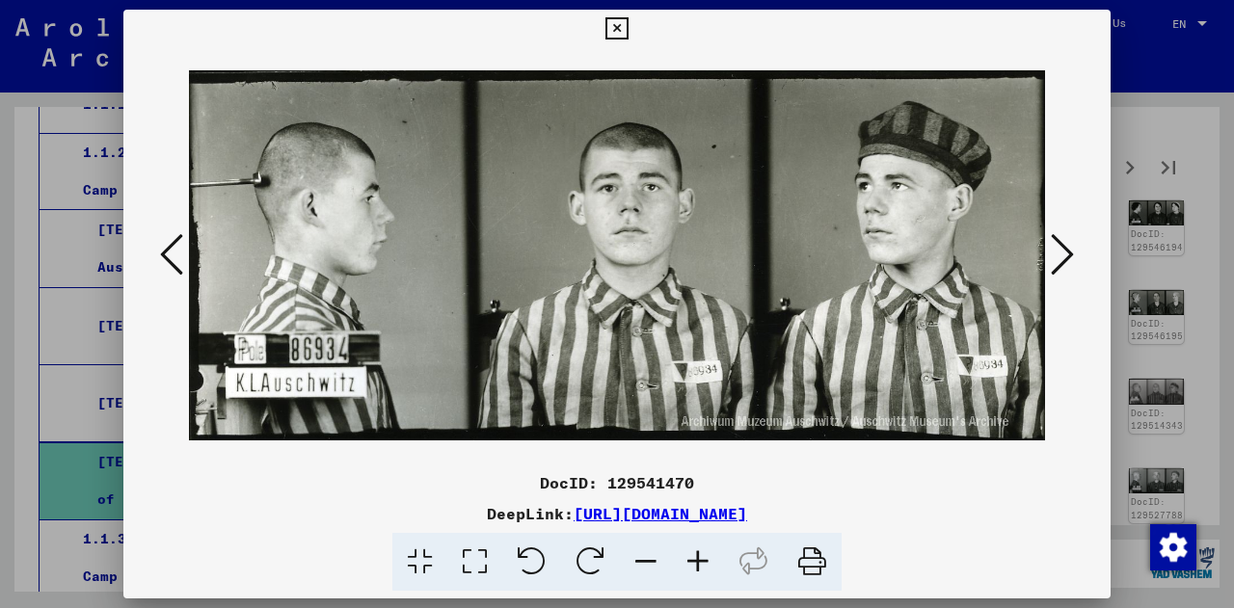
click at [1073, 248] on icon at bounding box center [1062, 254] width 23 height 46
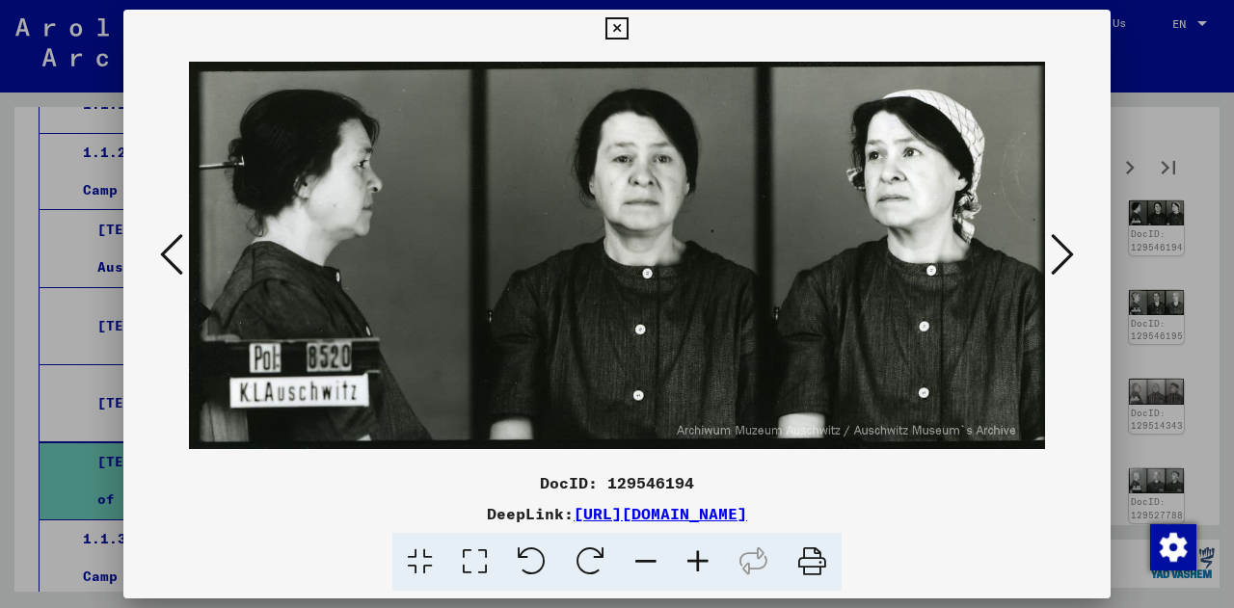
click at [1073, 248] on icon at bounding box center [1062, 254] width 23 height 46
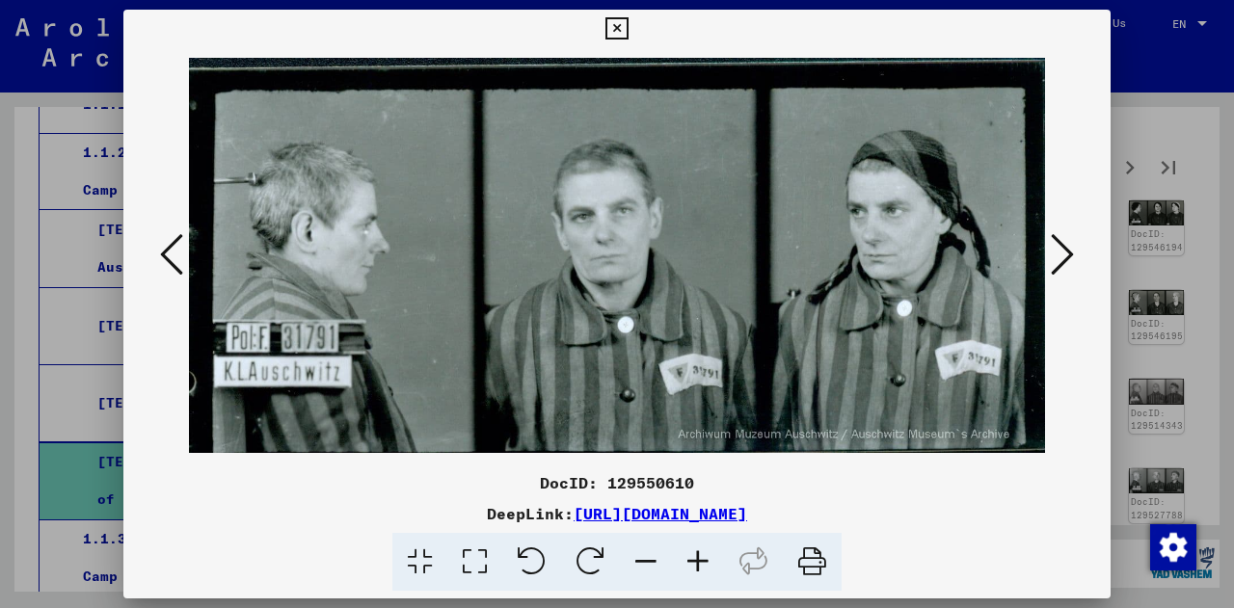
click at [1073, 248] on icon at bounding box center [1062, 254] width 23 height 46
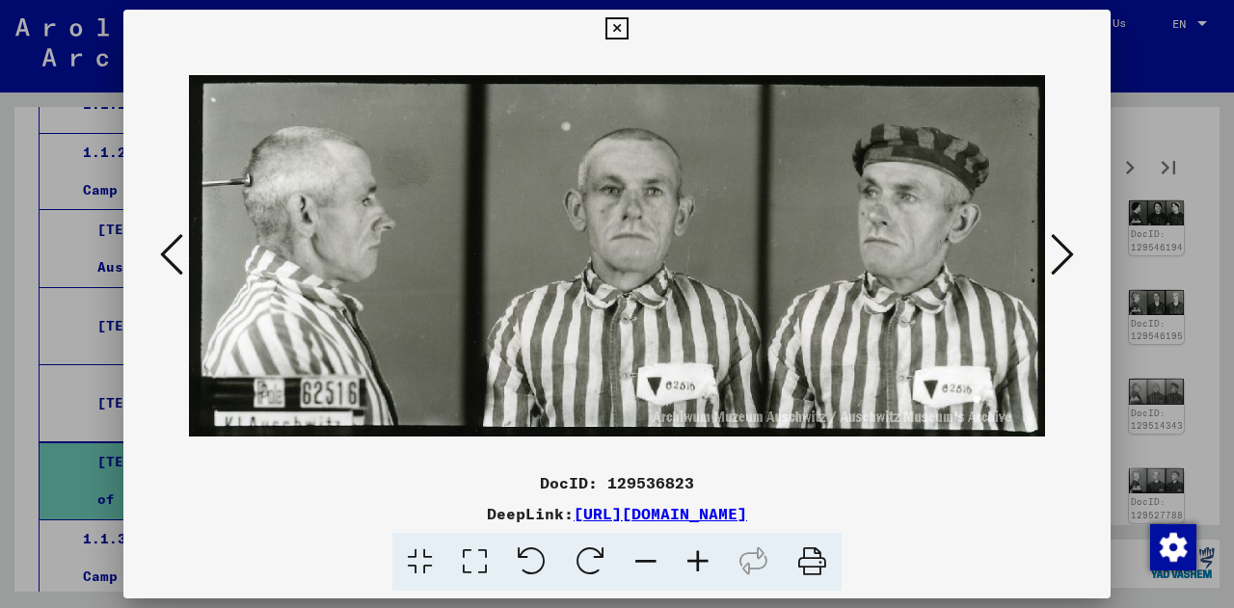
click at [1073, 248] on icon at bounding box center [1062, 254] width 23 height 46
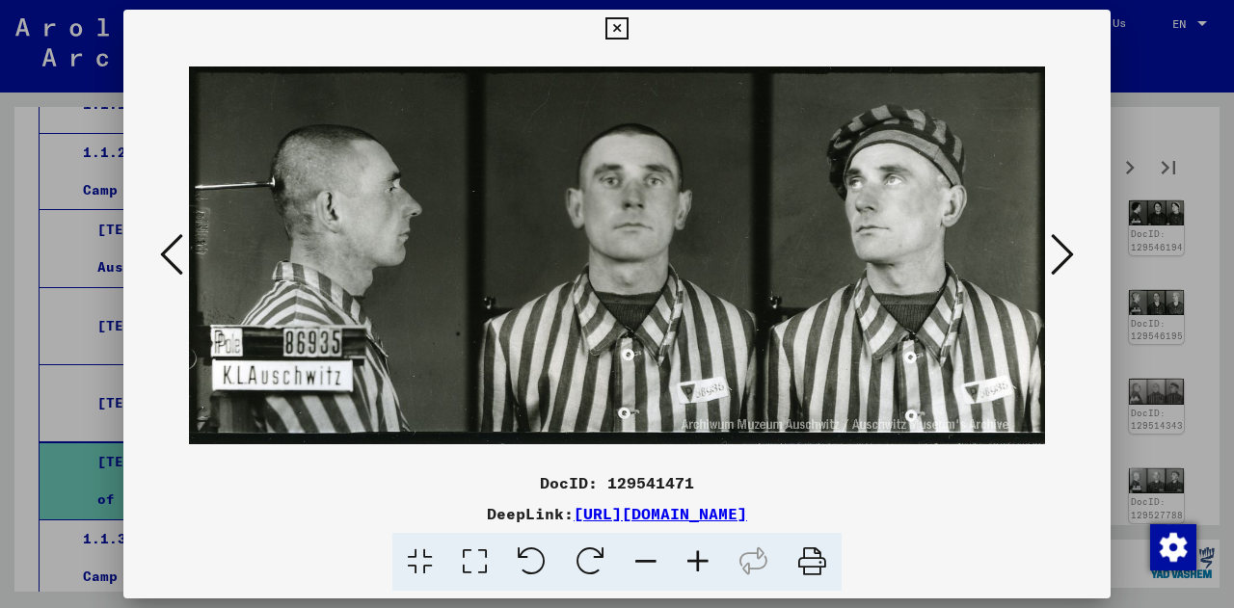
click at [174, 273] on icon at bounding box center [171, 254] width 23 height 46
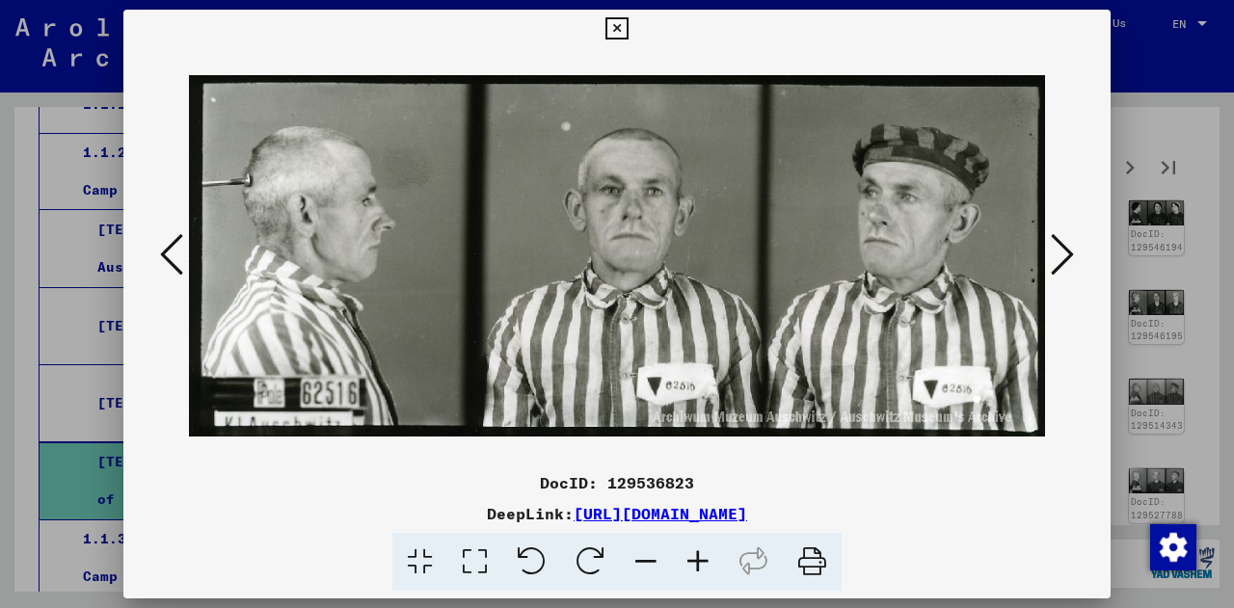
click at [1062, 258] on icon at bounding box center [1062, 254] width 23 height 46
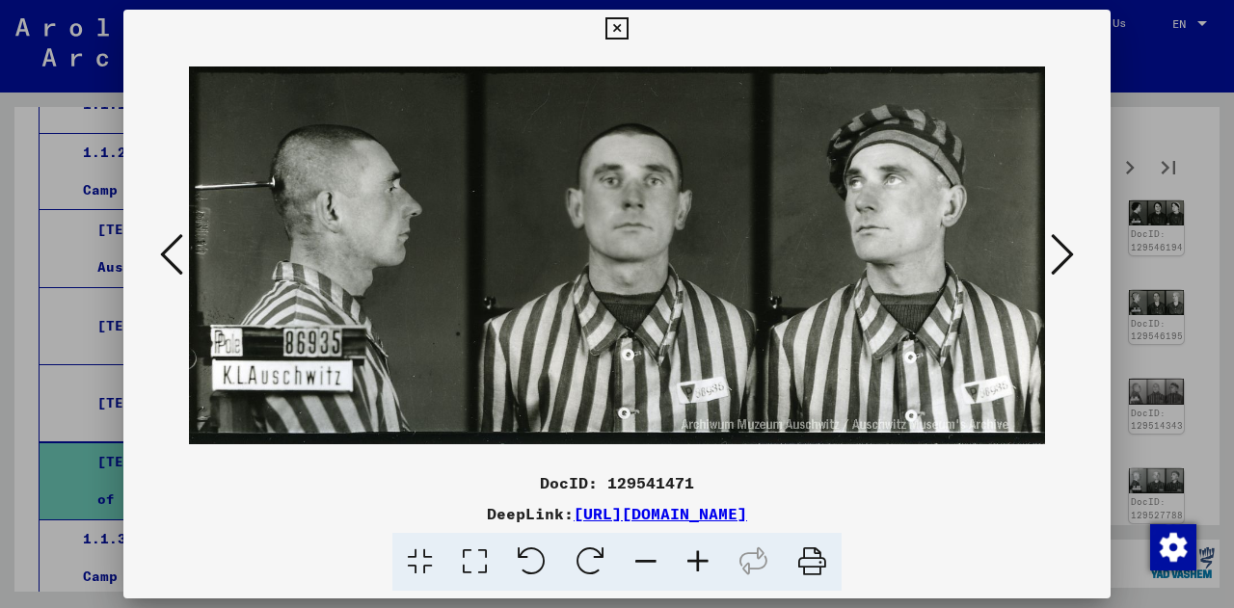
click at [1062, 258] on icon at bounding box center [1062, 254] width 23 height 46
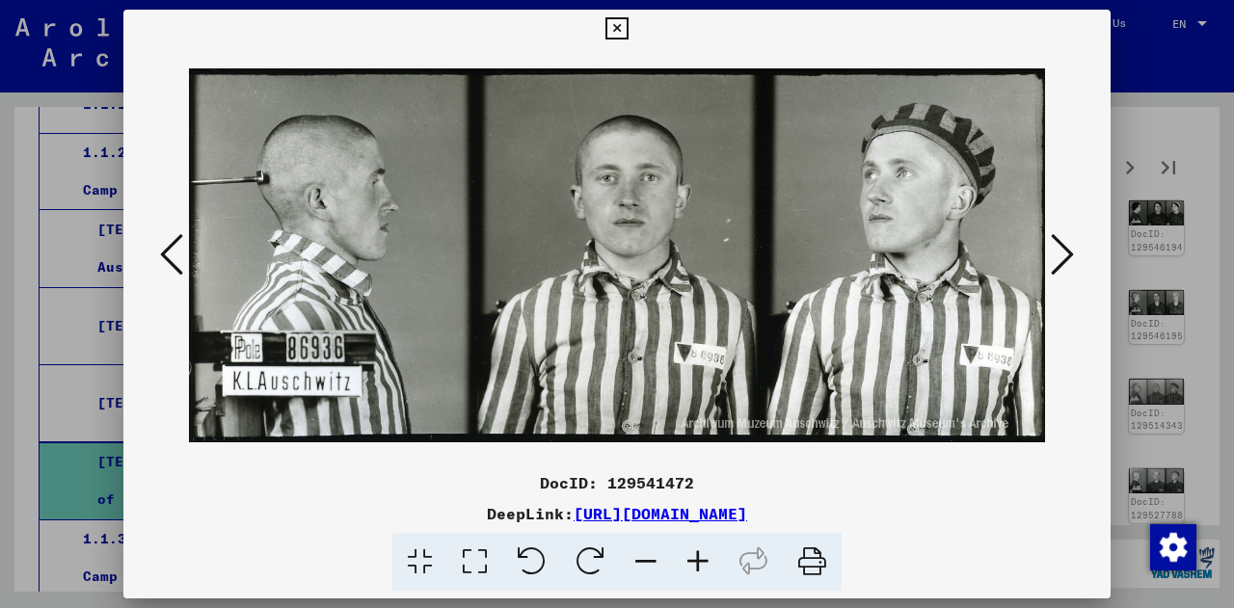
click at [1062, 258] on icon at bounding box center [1062, 254] width 23 height 46
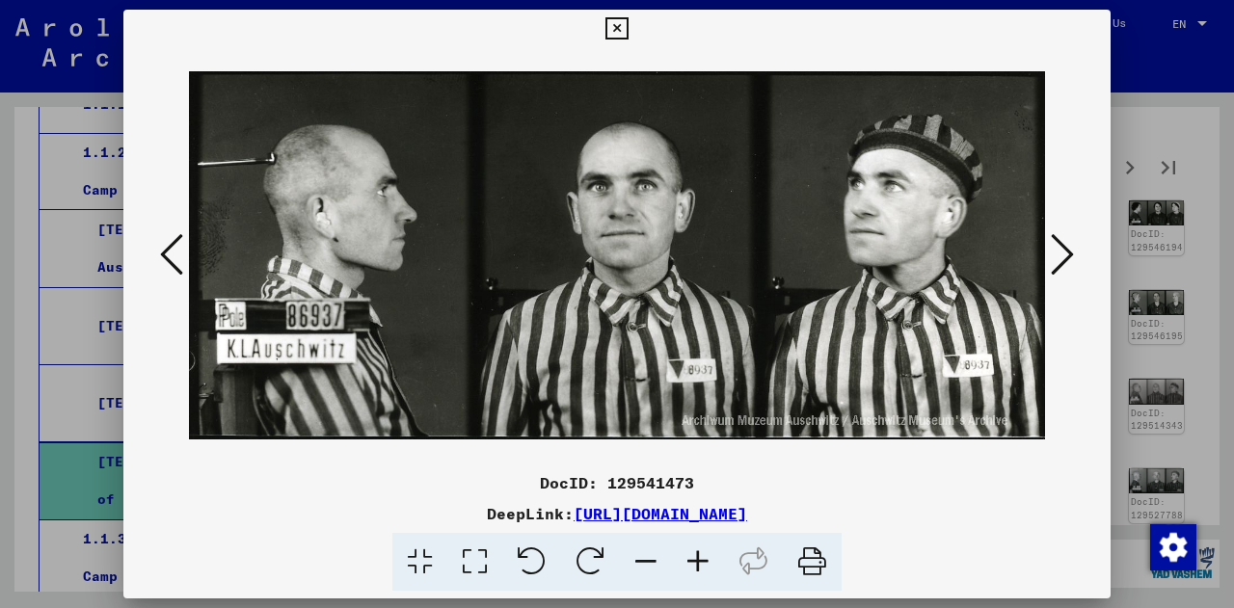
click at [1062, 258] on icon at bounding box center [1062, 254] width 23 height 46
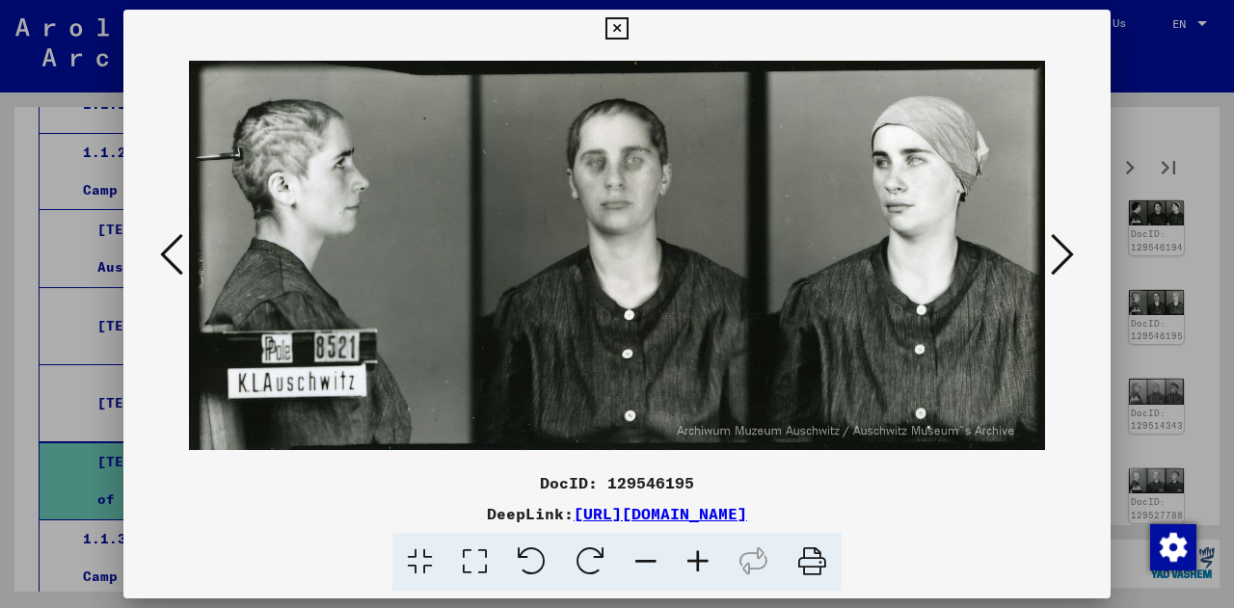
click at [1062, 258] on icon at bounding box center [1062, 254] width 23 height 46
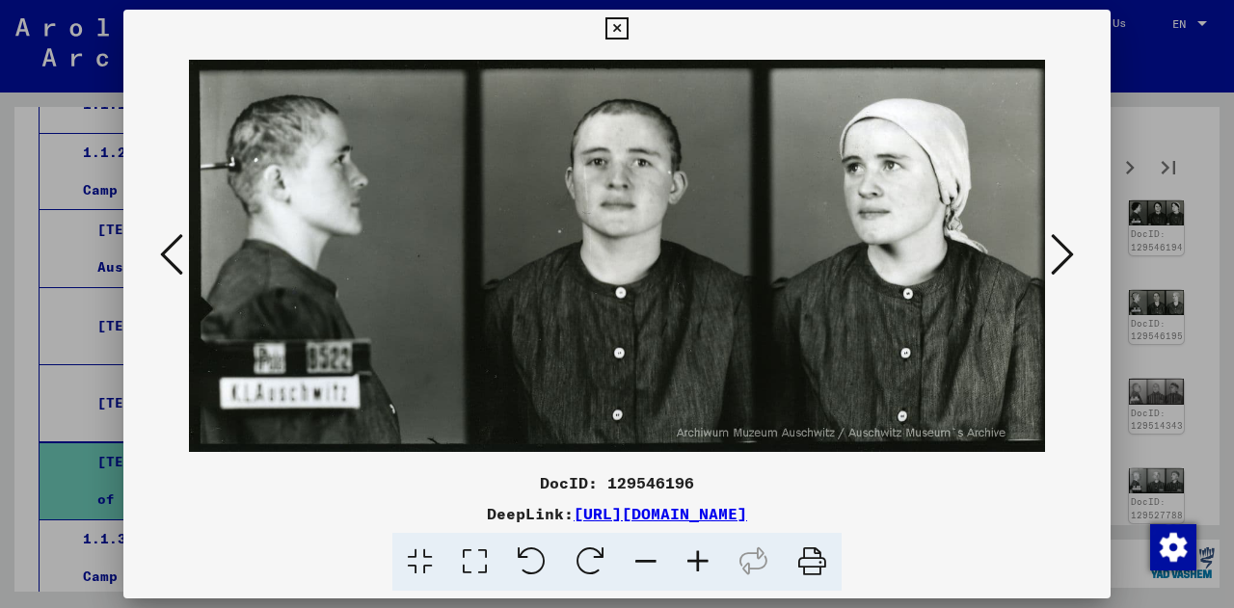
click at [1062, 258] on icon at bounding box center [1062, 254] width 23 height 46
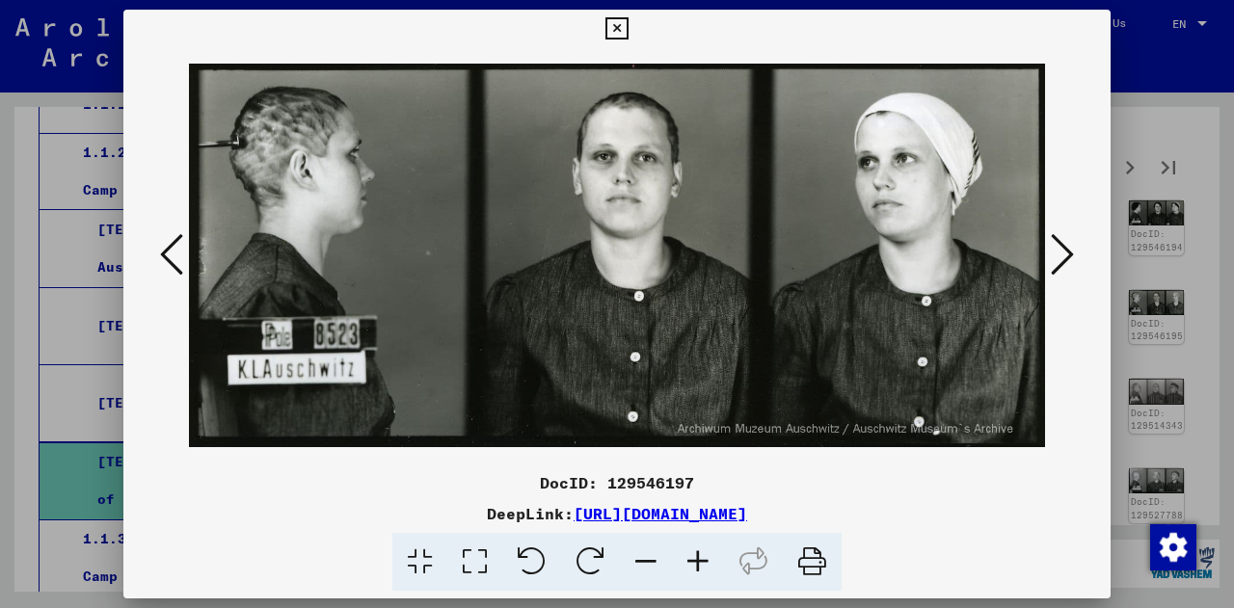
click at [1062, 258] on icon at bounding box center [1062, 254] width 23 height 46
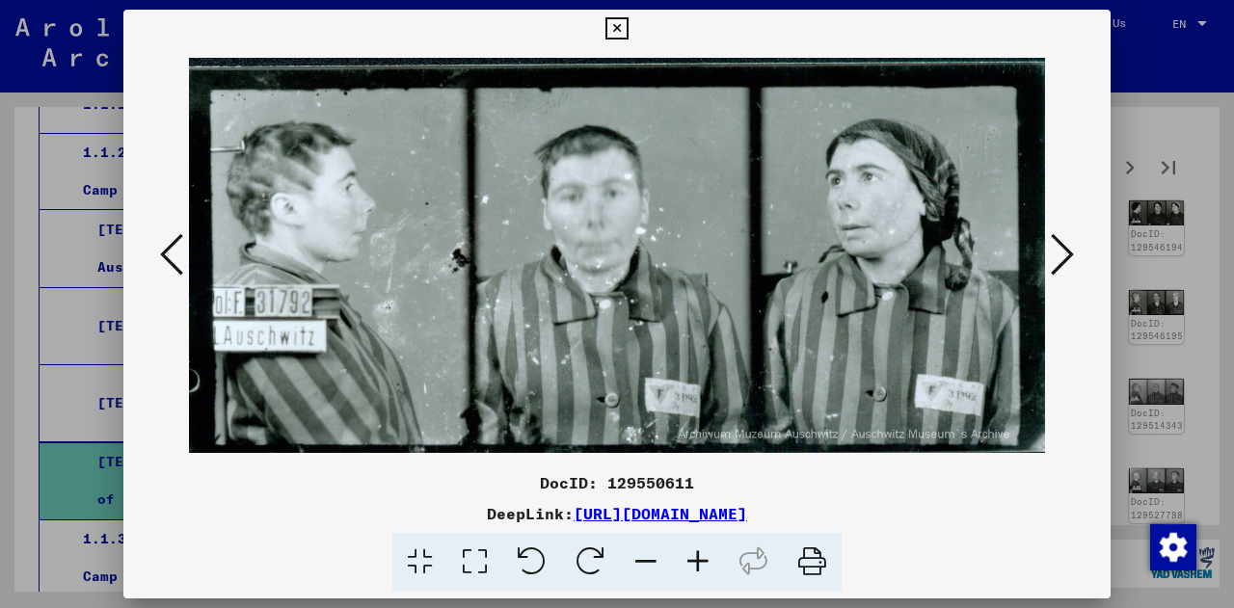
click at [1062, 258] on icon at bounding box center [1062, 254] width 23 height 46
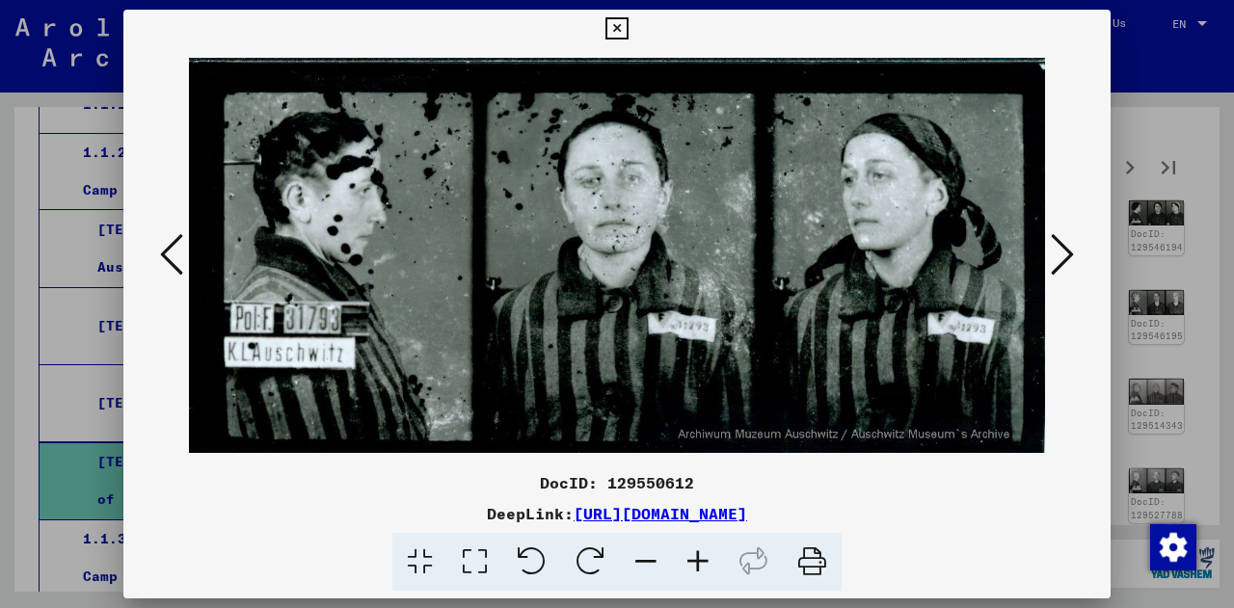
click at [1062, 258] on icon at bounding box center [1062, 254] width 23 height 46
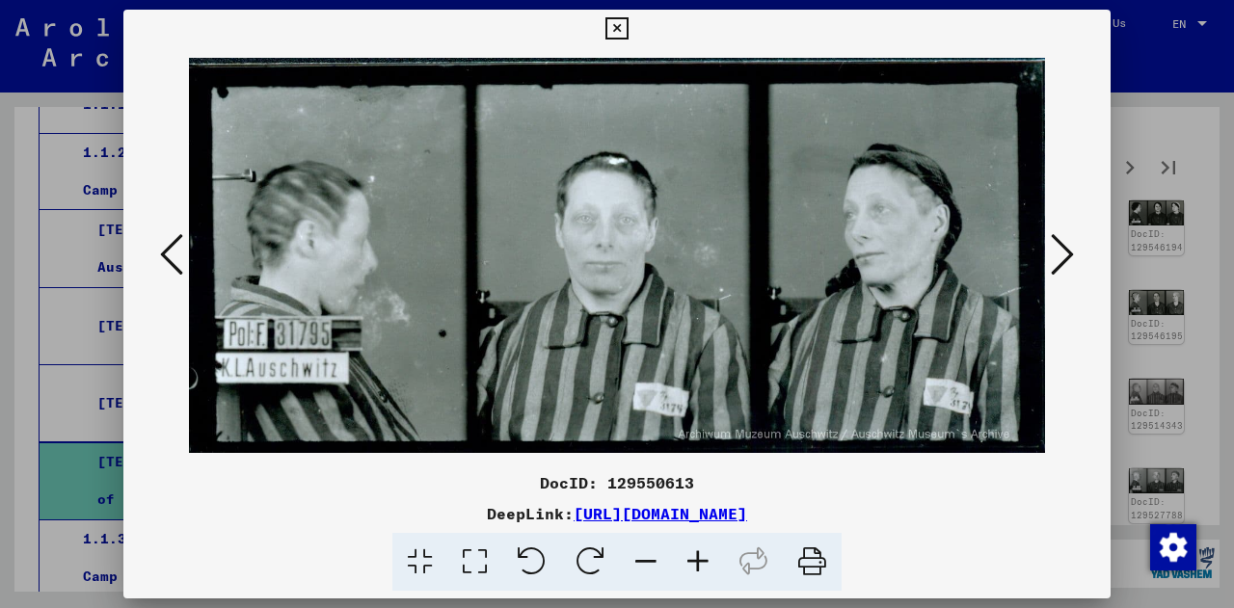
click at [1062, 258] on icon at bounding box center [1062, 254] width 23 height 46
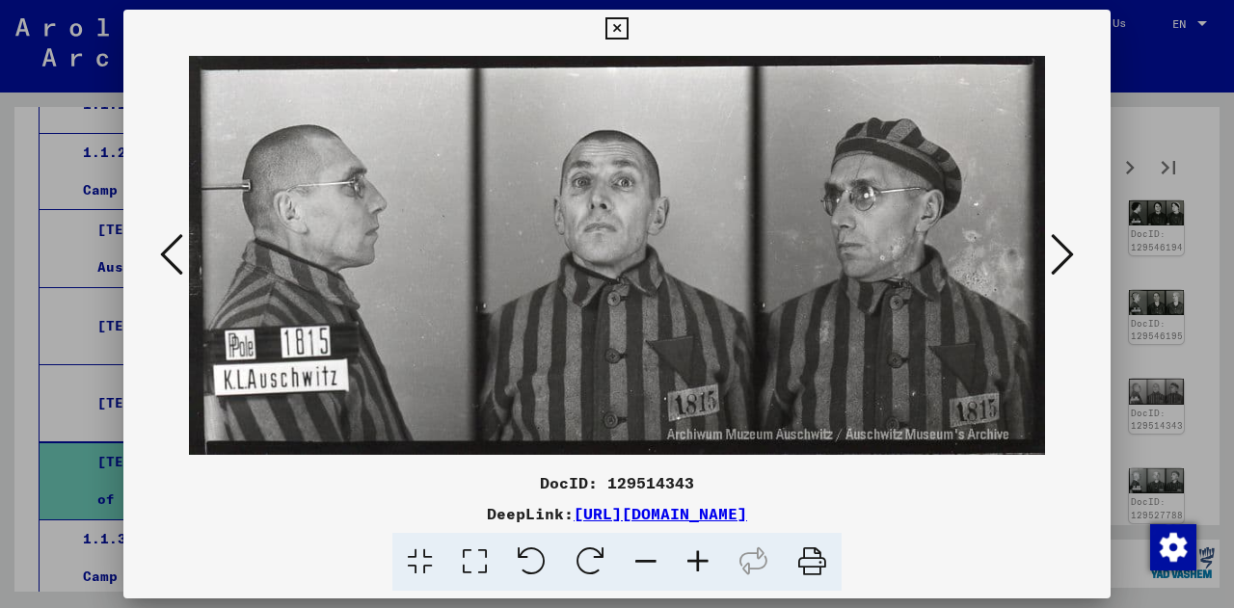
click at [1062, 258] on icon at bounding box center [1062, 254] width 23 height 46
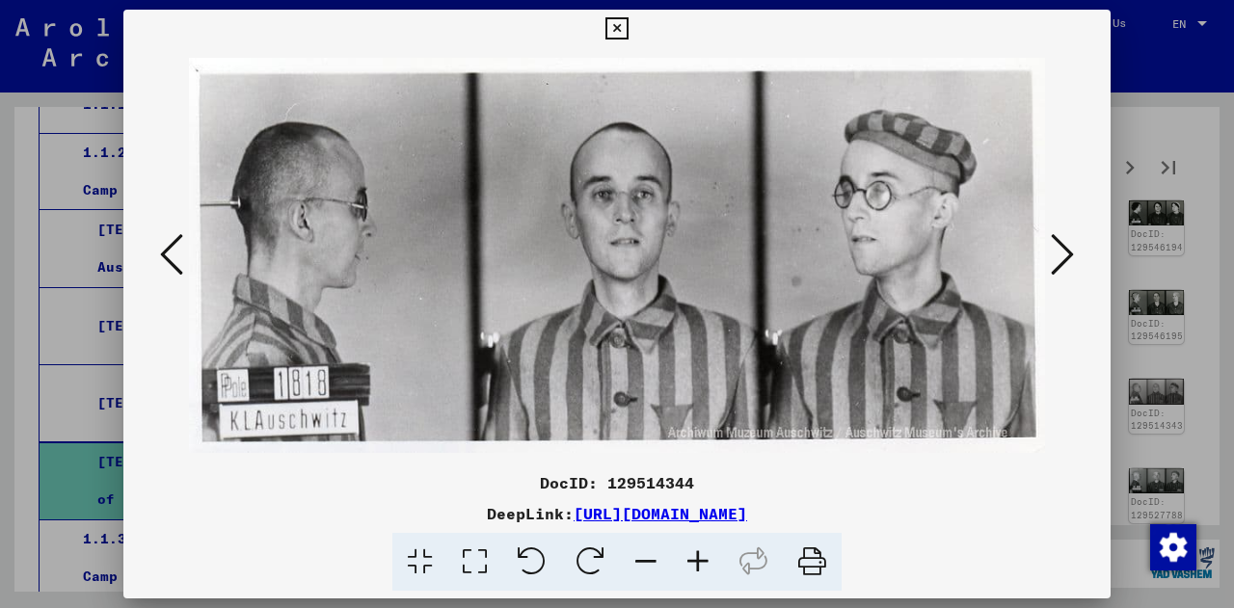
click at [1062, 258] on icon at bounding box center [1062, 254] width 23 height 46
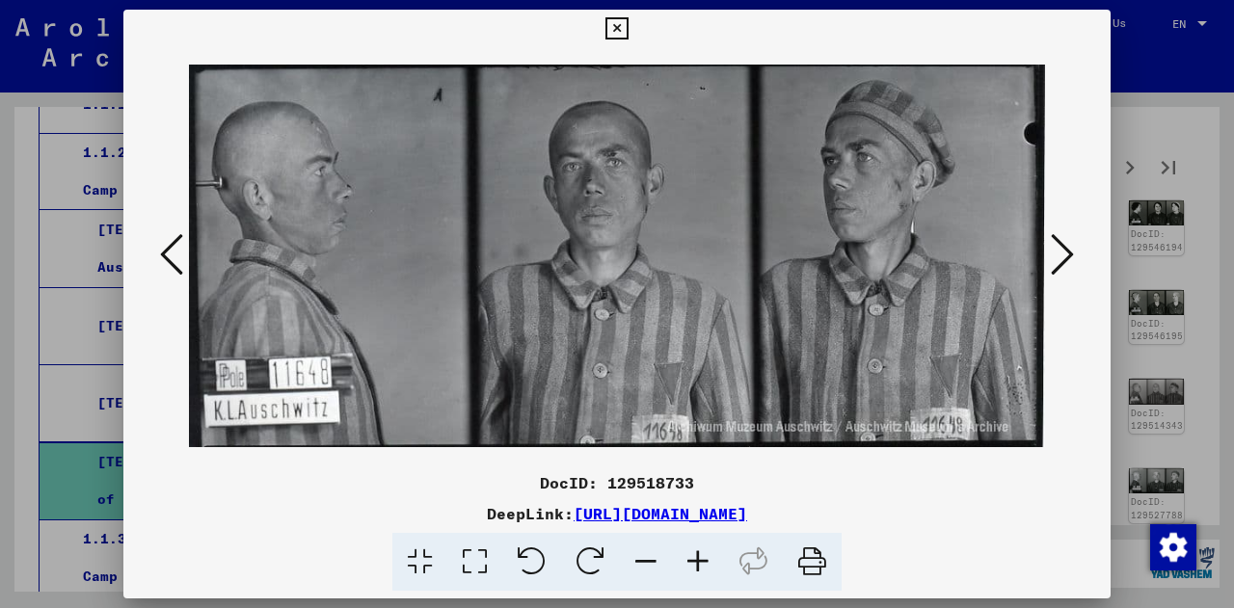
click at [1062, 258] on icon at bounding box center [1062, 254] width 23 height 46
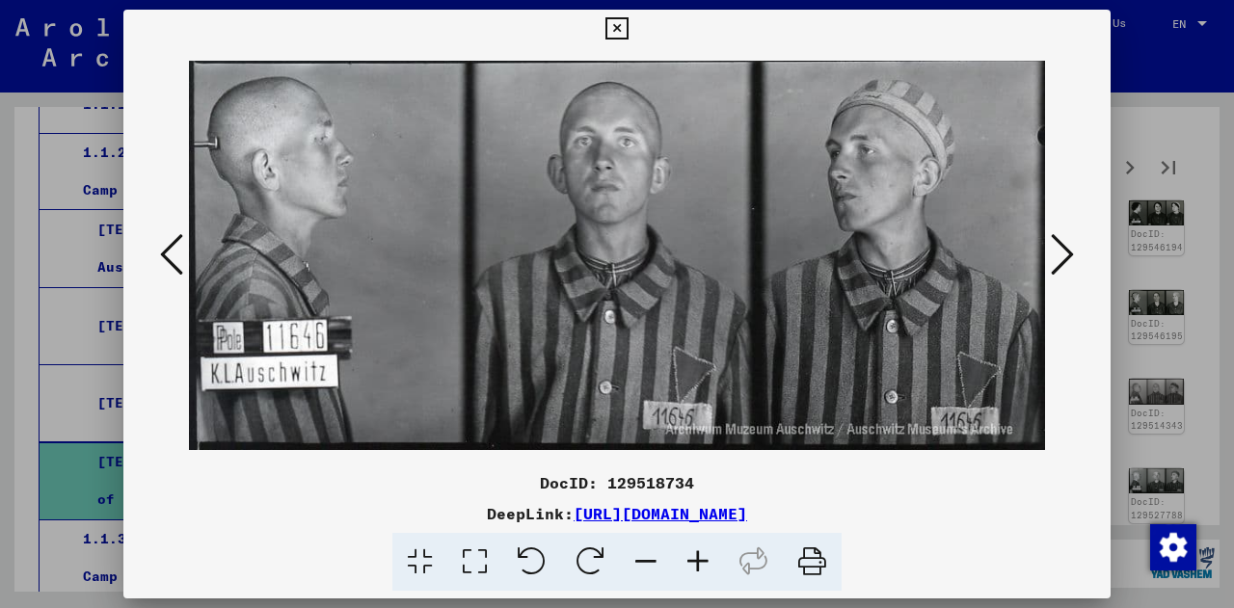
click at [1062, 258] on icon at bounding box center [1062, 254] width 23 height 46
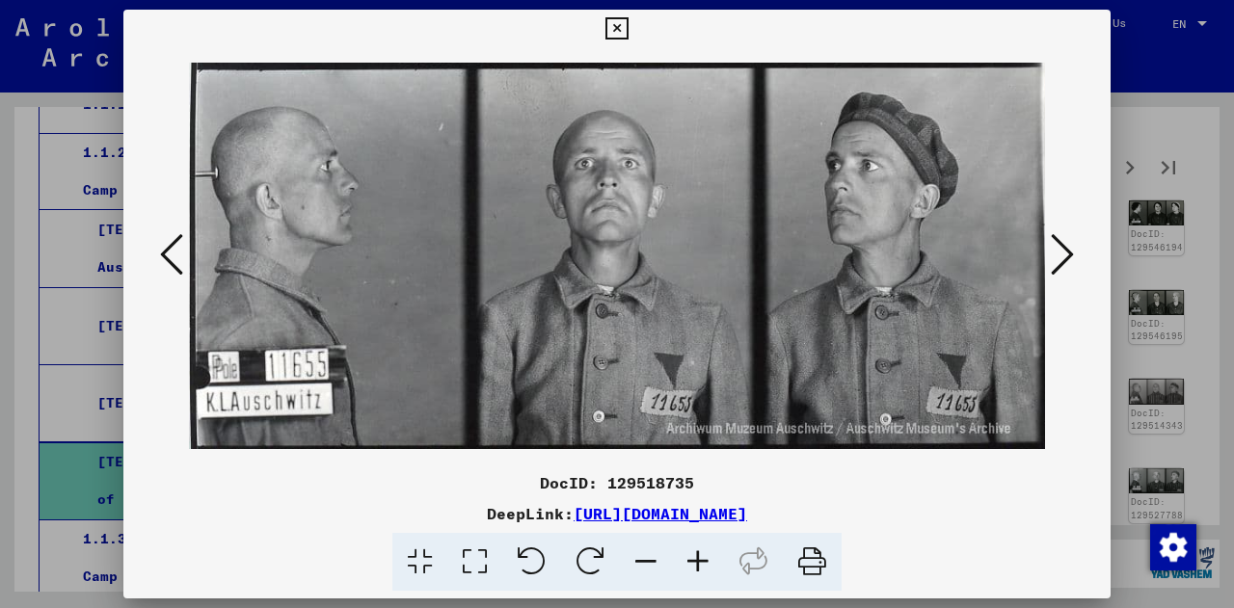
click at [1062, 258] on icon at bounding box center [1062, 254] width 23 height 46
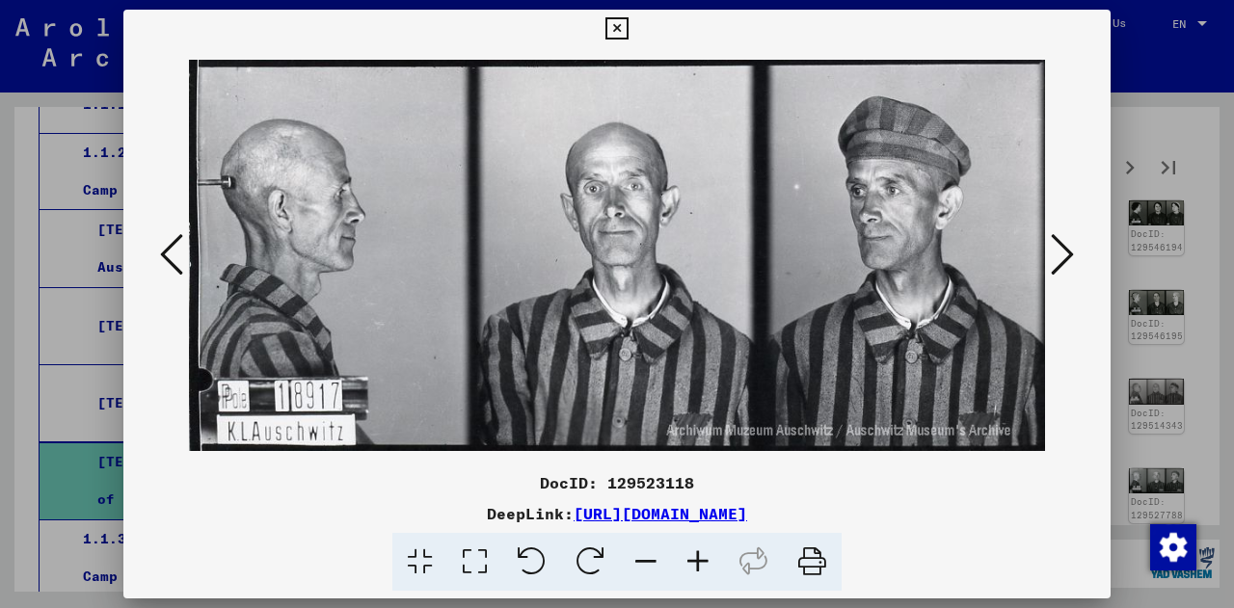
click at [1062, 258] on icon at bounding box center [1062, 254] width 23 height 46
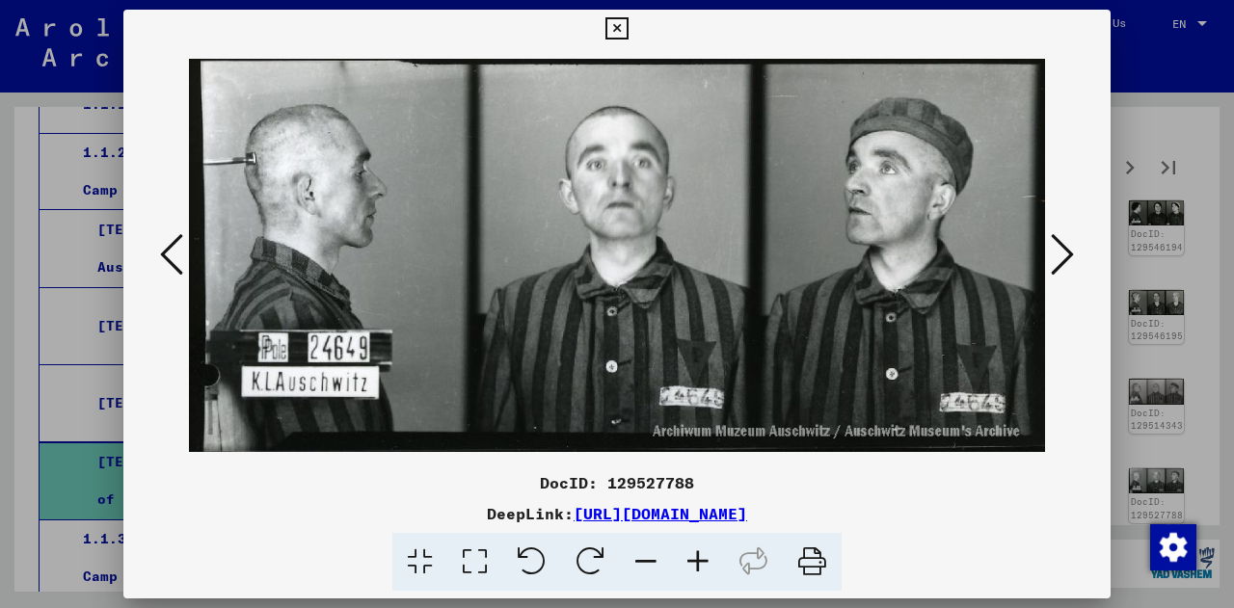
click at [1062, 258] on icon at bounding box center [1062, 254] width 23 height 46
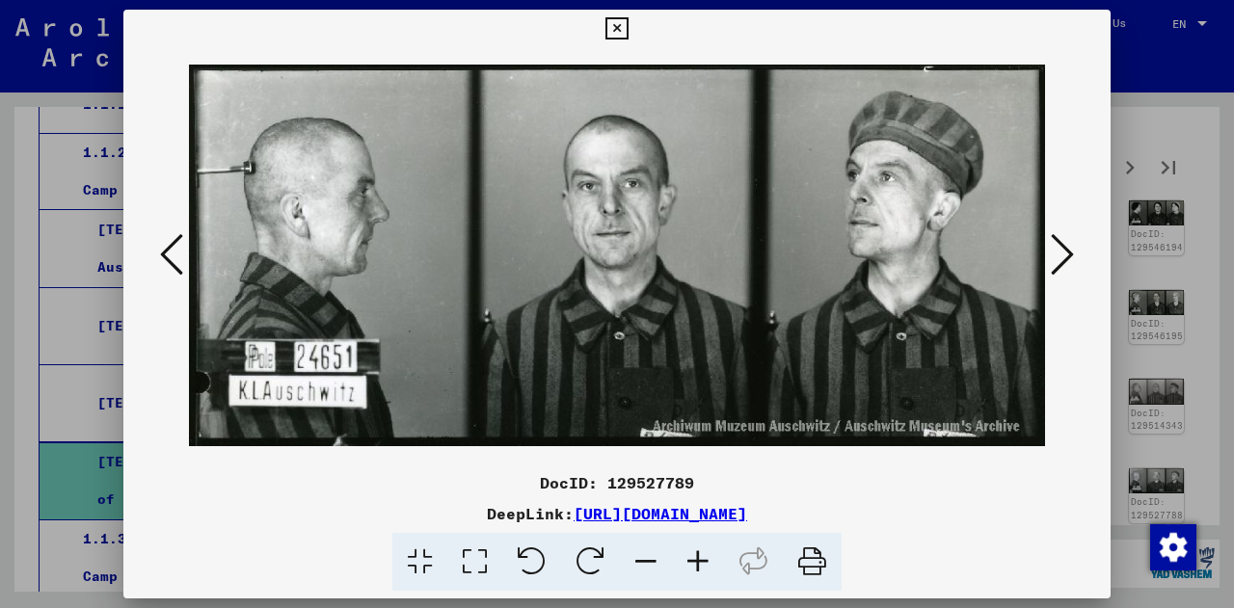
click at [1062, 258] on icon at bounding box center [1062, 254] width 23 height 46
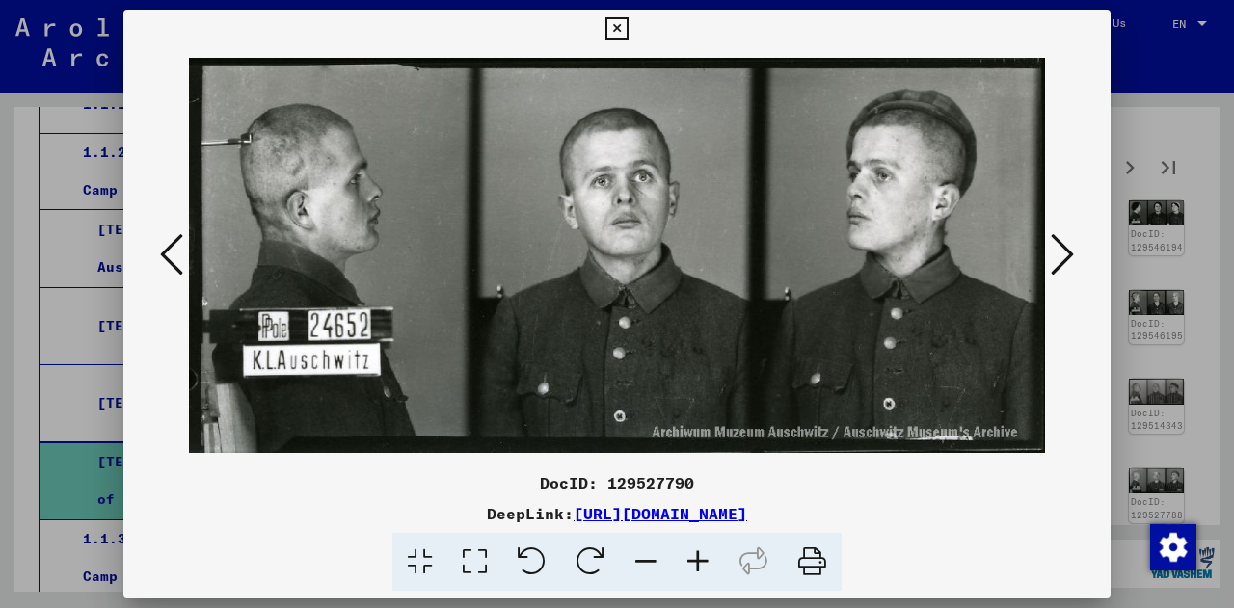
click at [1062, 258] on icon at bounding box center [1062, 254] width 23 height 46
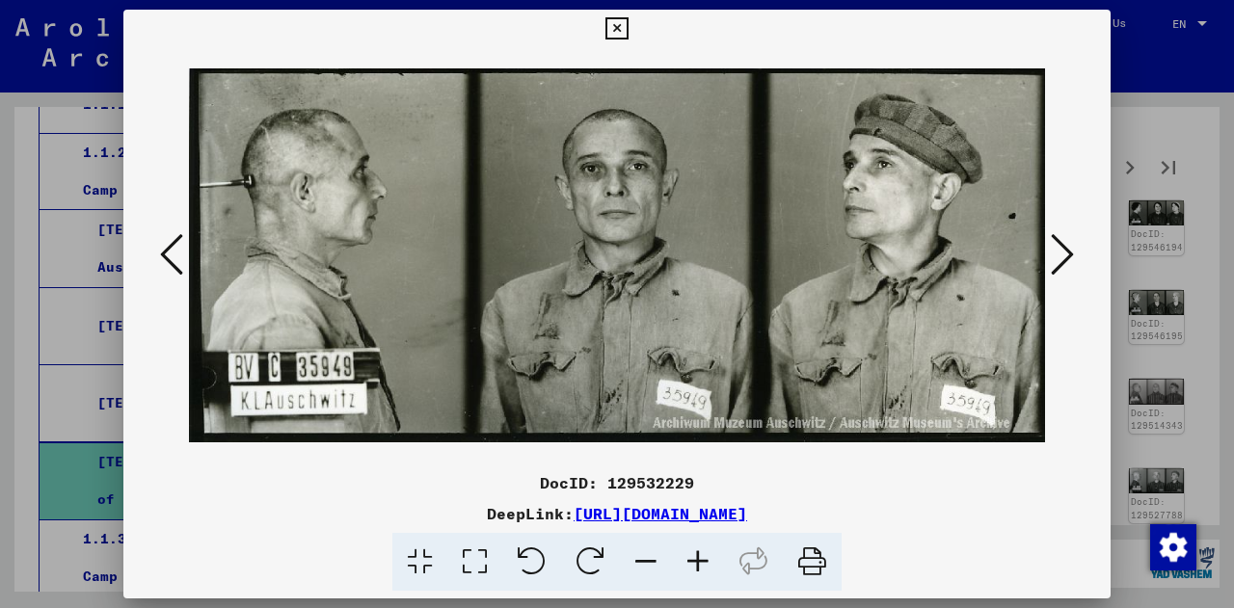
click at [1062, 258] on icon at bounding box center [1062, 254] width 23 height 46
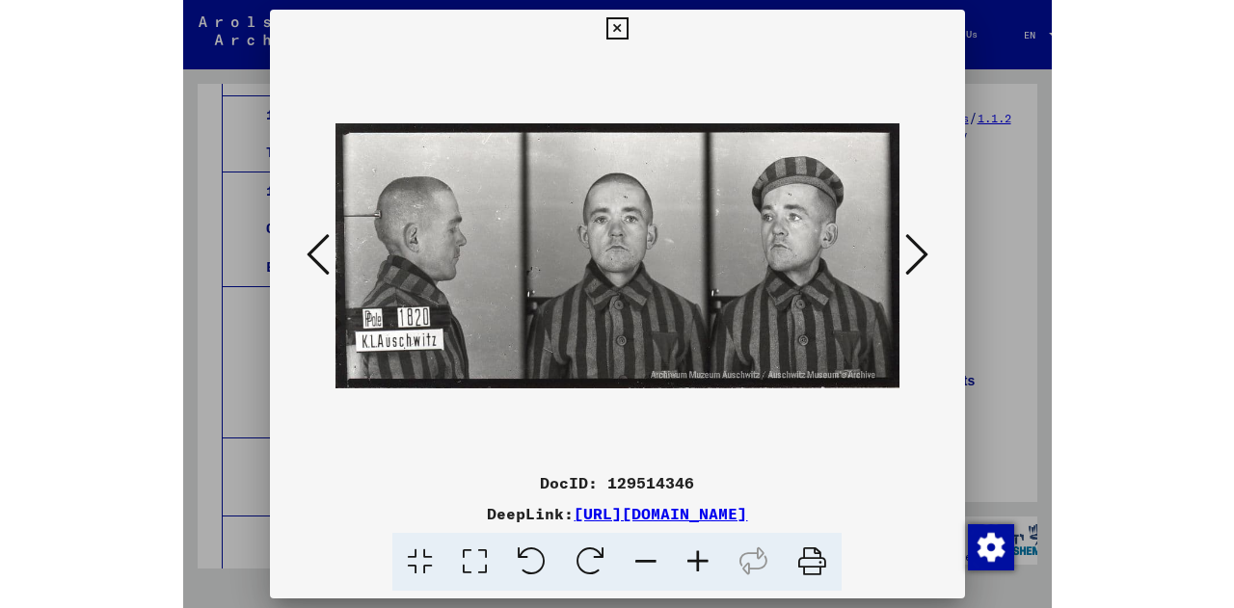
scroll to position [442, 0]
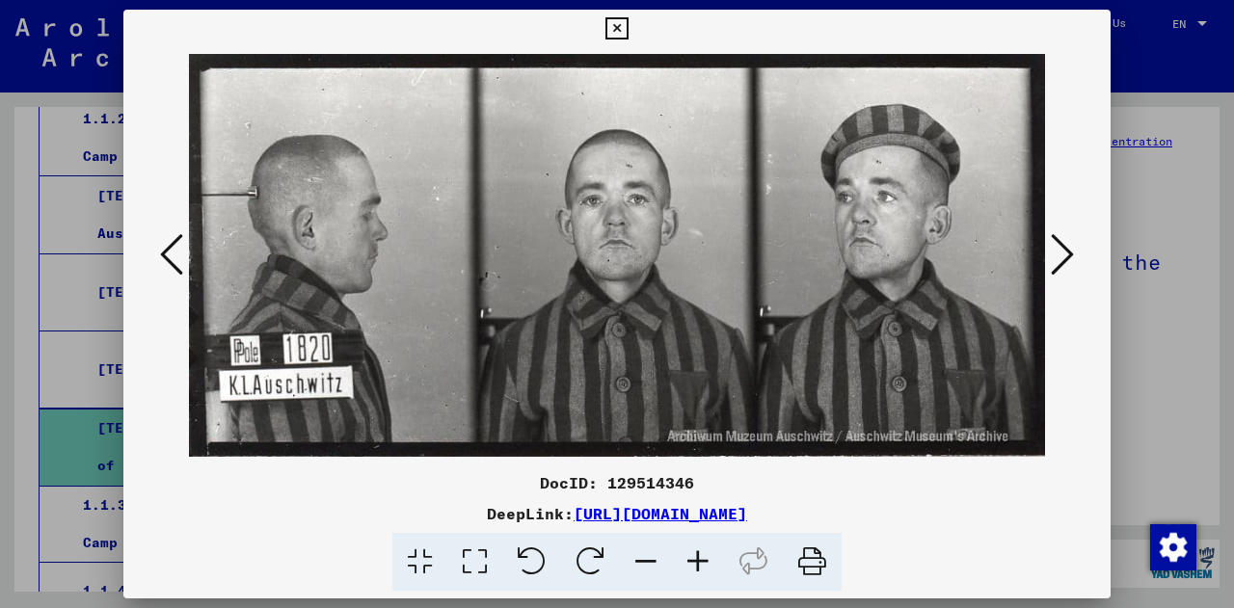
click at [1072, 260] on icon at bounding box center [1062, 254] width 23 height 46
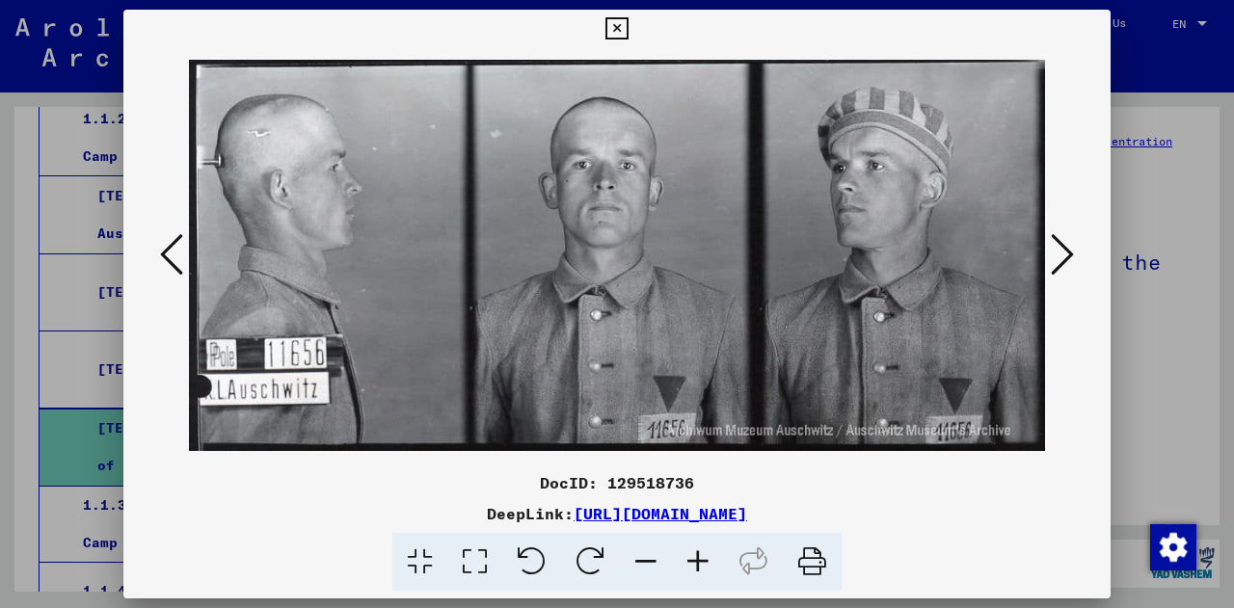
click at [1072, 260] on icon at bounding box center [1062, 254] width 23 height 46
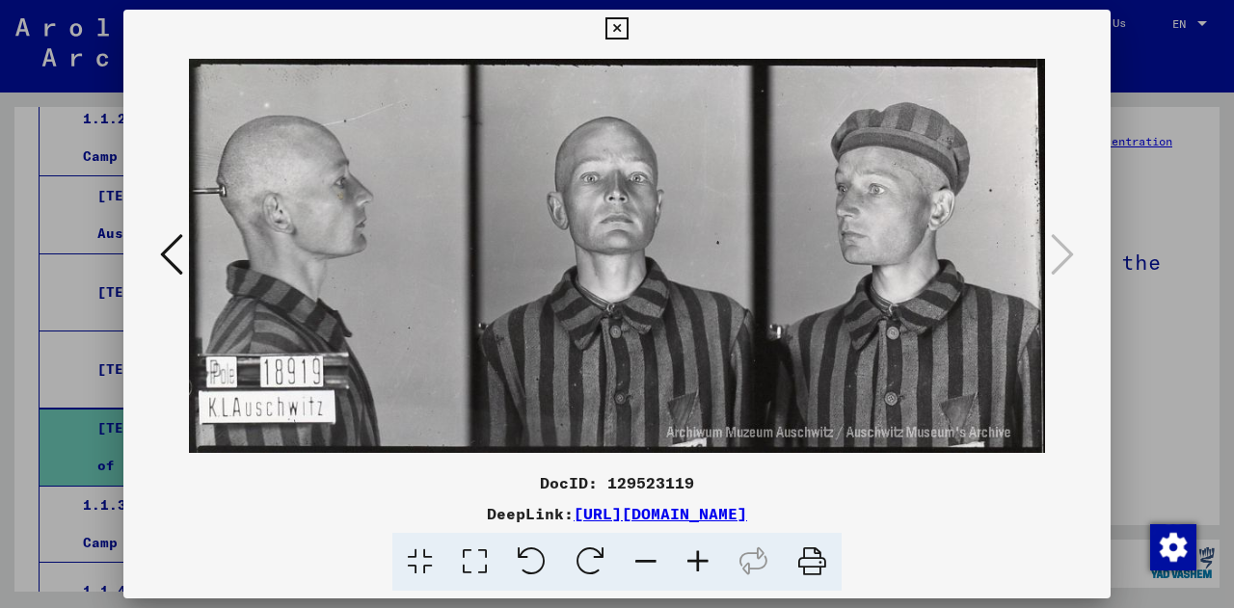
click at [1233, 310] on div at bounding box center [617, 304] width 1234 height 608
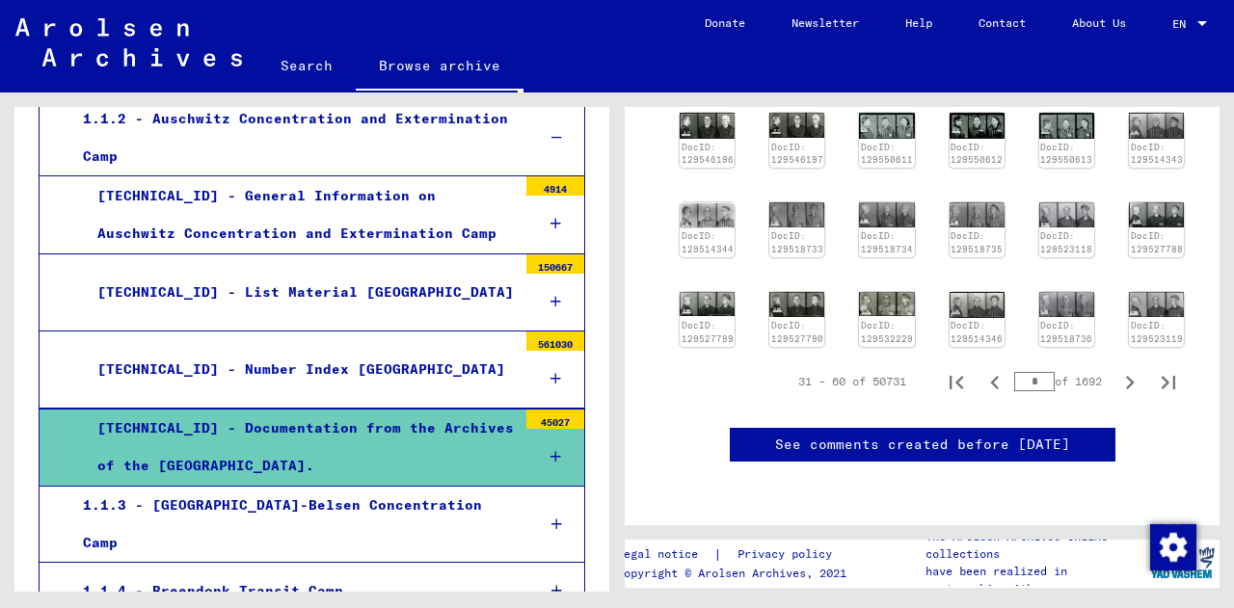
scroll to position [724, 0]
click at [1119, 369] on icon "Next page" at bounding box center [1130, 382] width 27 height 27
type input "*"
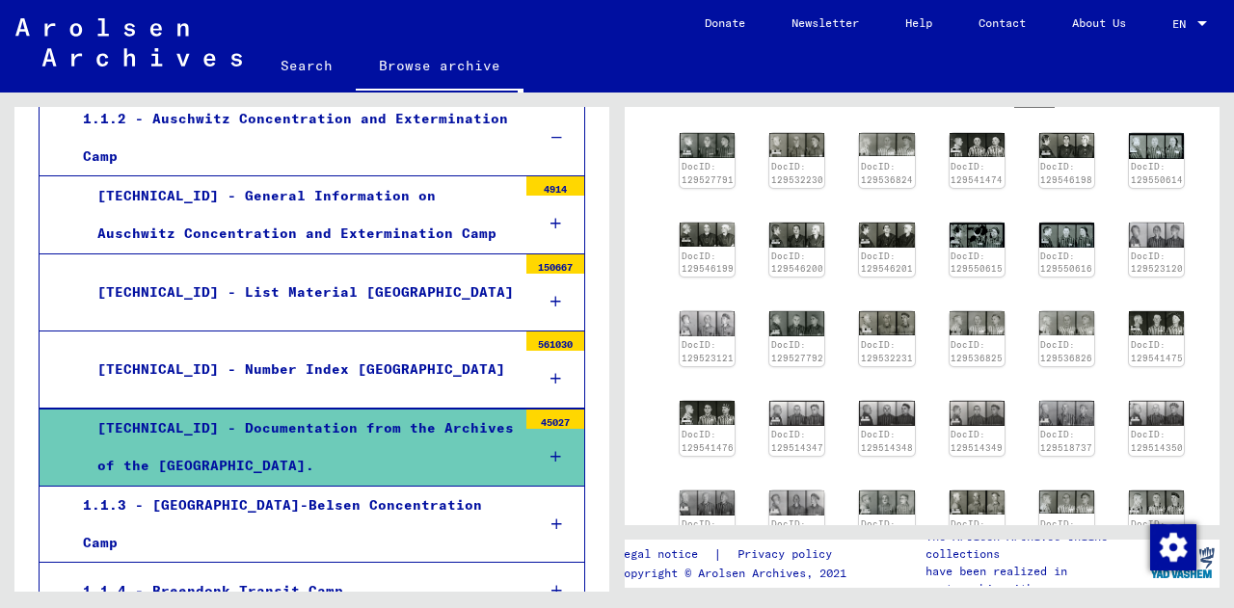
scroll to position [447, 0]
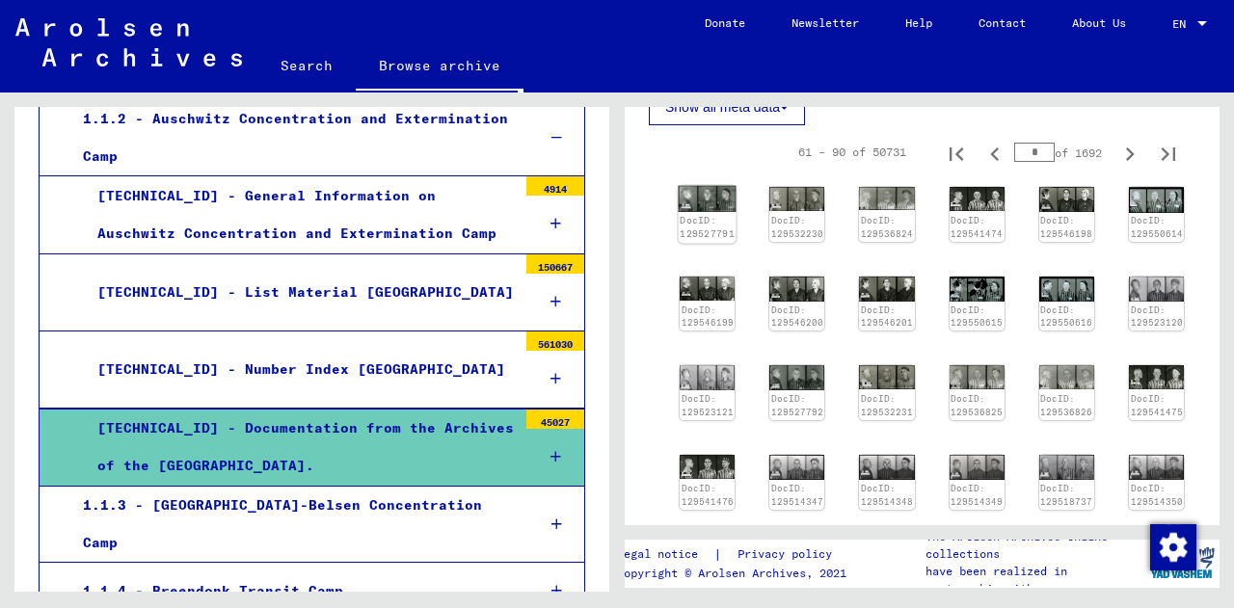
click at [700, 205] on div "DocID: 129527791" at bounding box center [708, 214] width 58 height 57
click at [721, 232] on link "DocID: 129527791" at bounding box center [707, 227] width 55 height 25
click at [702, 215] on link "DocID: 129527791" at bounding box center [707, 227] width 55 height 25
